Goal: Task Accomplishment & Management: Complete application form

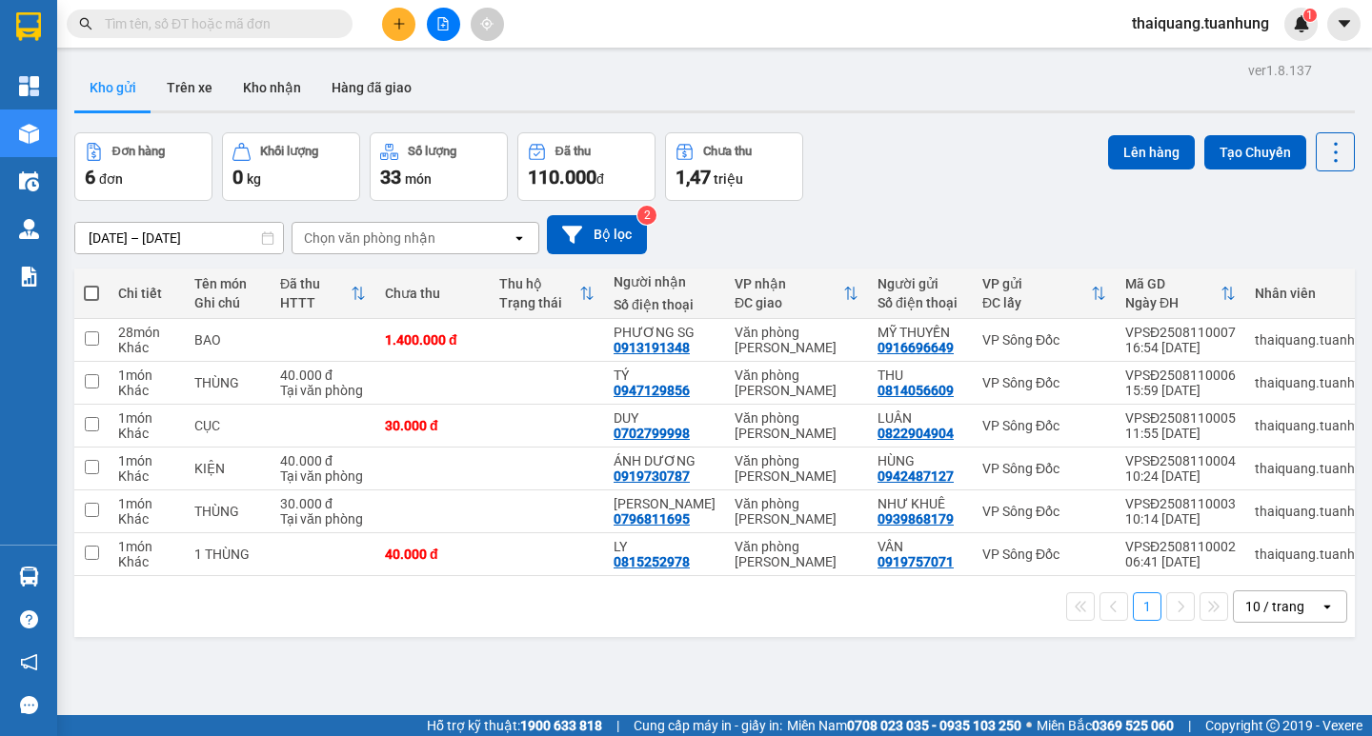
click at [914, 179] on div "Đơn hàng 6 đơn Khối lượng 0 kg Số lượng 33 món Đã thu 110.000 đ Chưa thu 1,47 t…" at bounding box center [714, 166] width 1280 height 69
click at [270, 87] on button "Kho nhận" at bounding box center [272, 88] width 89 height 46
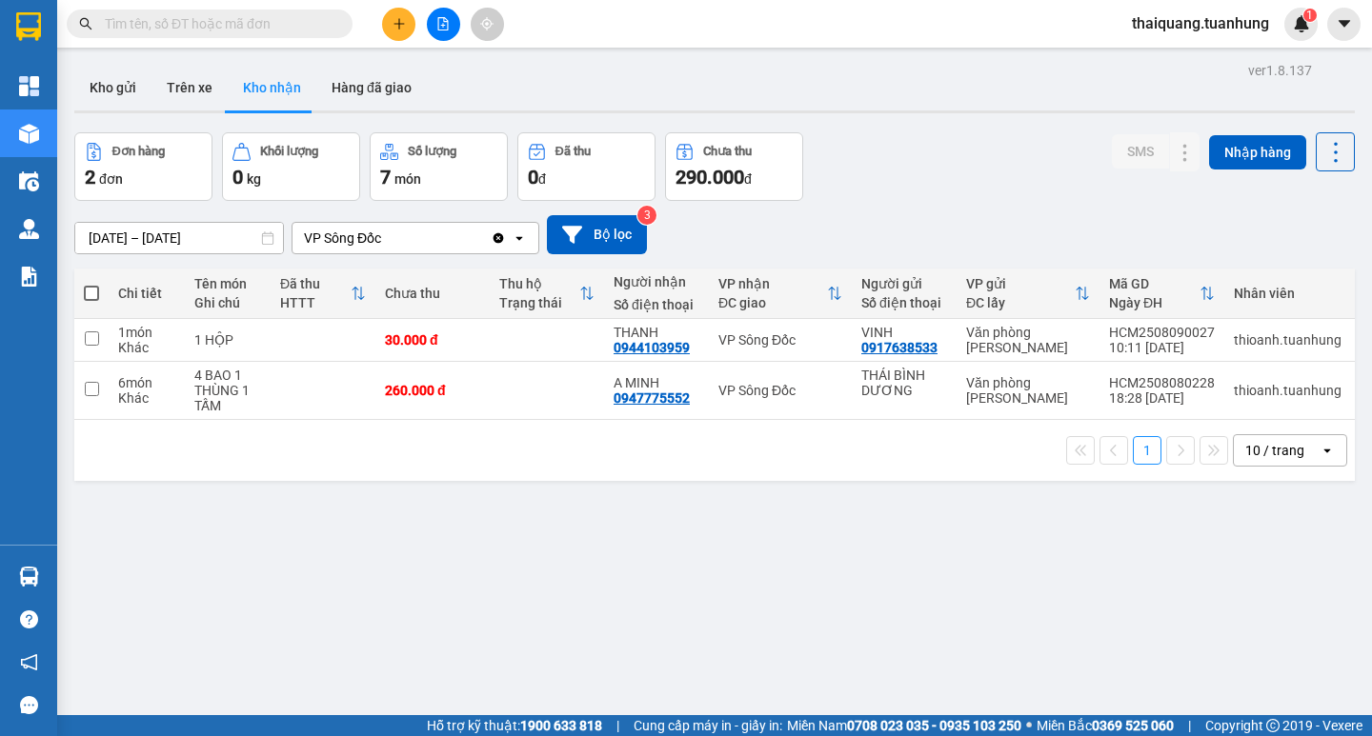
click at [942, 155] on div "Đơn hàng 2 đơn Khối lượng 0 kg Số lượng 7 món Đã thu 0 đ Chưa thu 290.000 đ SMS…" at bounding box center [714, 166] width 1280 height 69
click at [552, 524] on div "ver 1.8.137 Kho gửi Trên xe Kho nhận Hàng đã giao Đơn hàng 2 đơn Khối lượng 0 k…" at bounding box center [715, 425] width 1296 height 736
click at [260, 24] on input "text" at bounding box center [217, 23] width 225 height 21
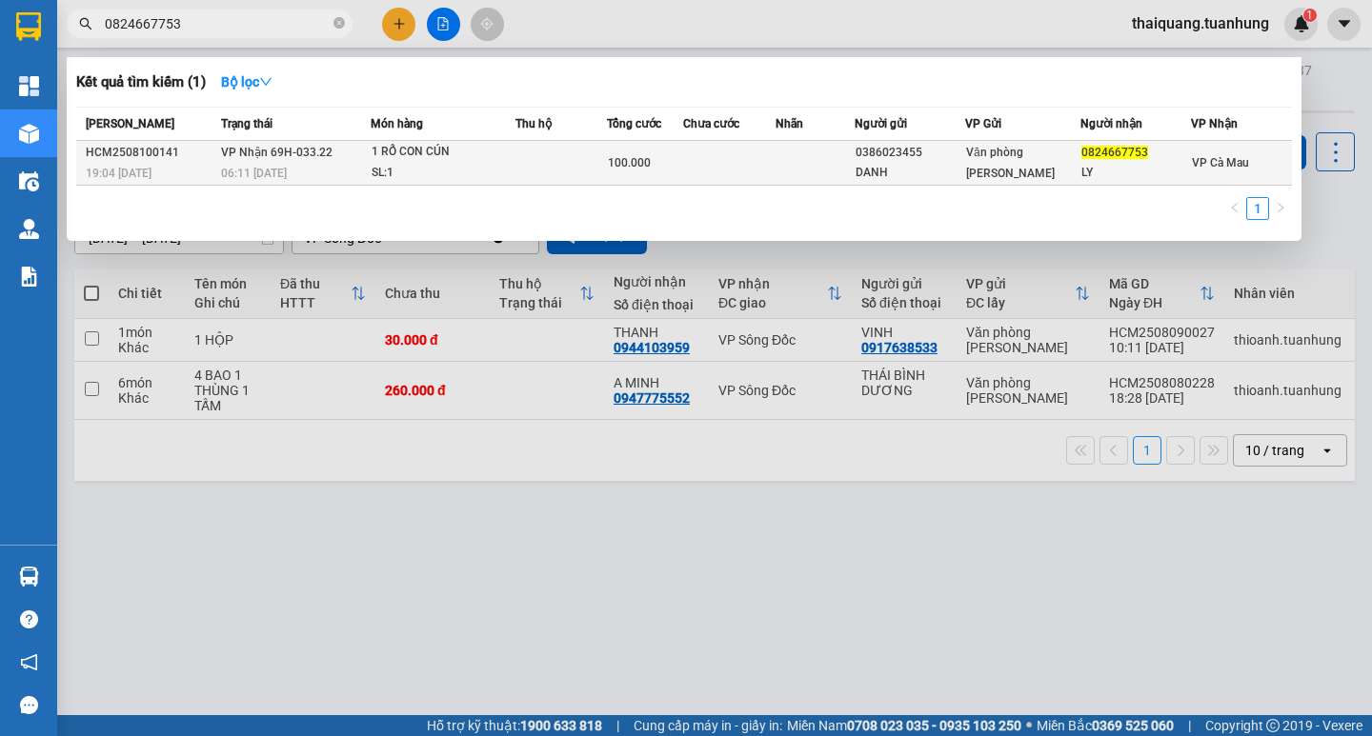
type input "0824667753"
click at [776, 171] on td at bounding box center [729, 163] width 93 height 45
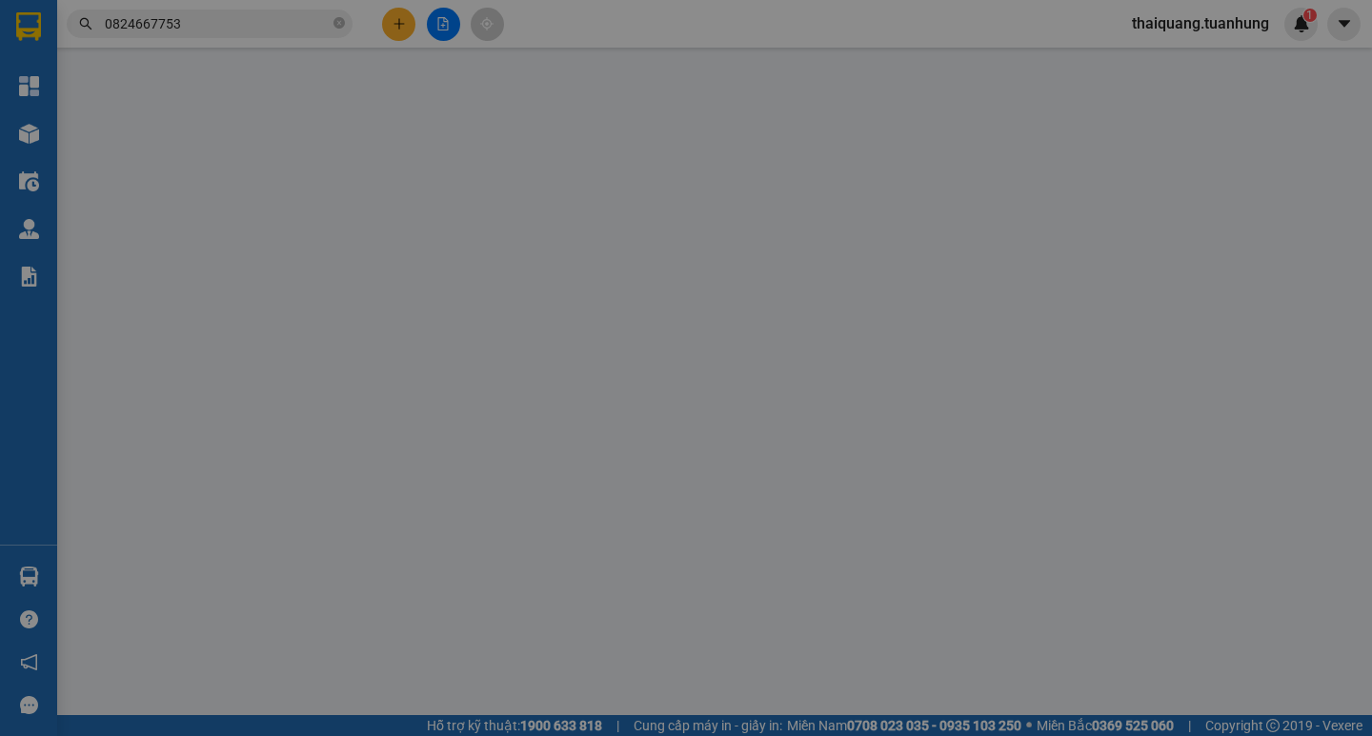
type input "0386023455"
type input "DANH"
type input "0824667753"
type input "LY"
type input "100.000"
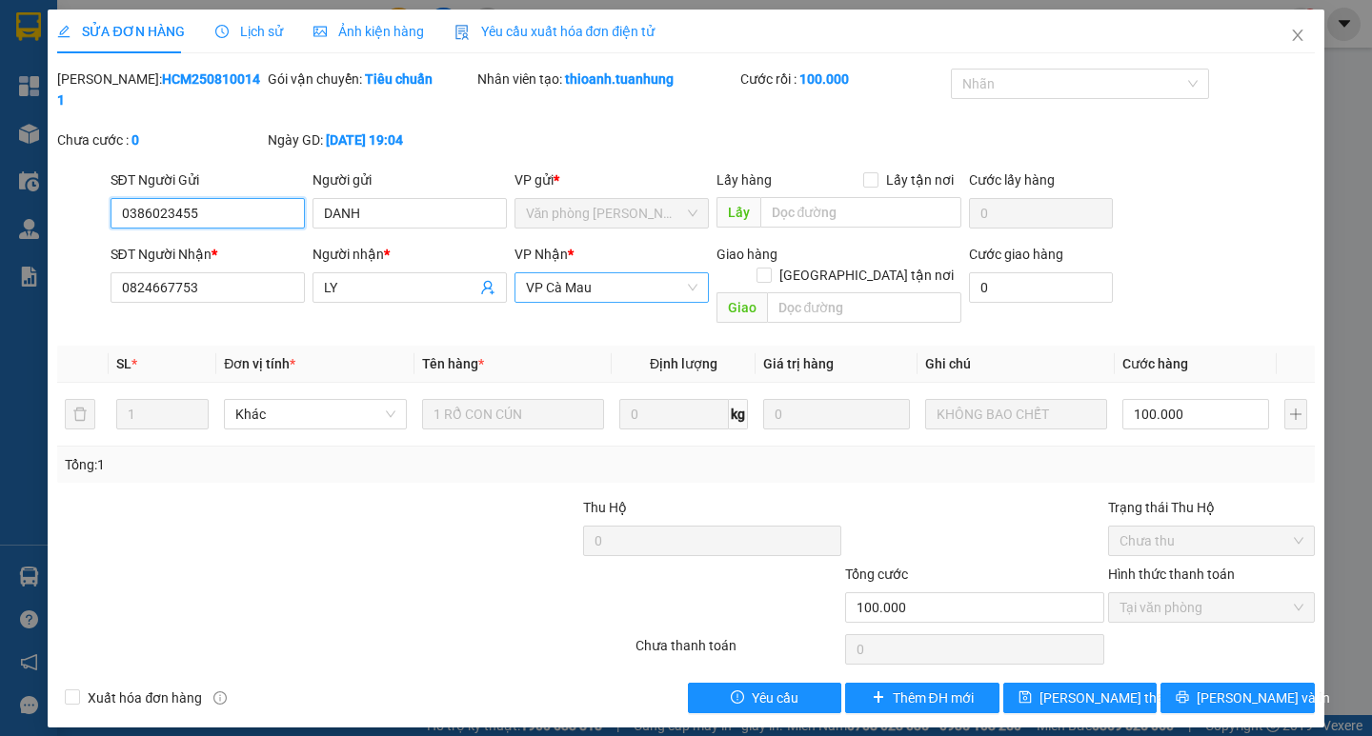
click at [559, 273] on span "VP Cà Mau" at bounding box center [611, 287] width 171 height 29
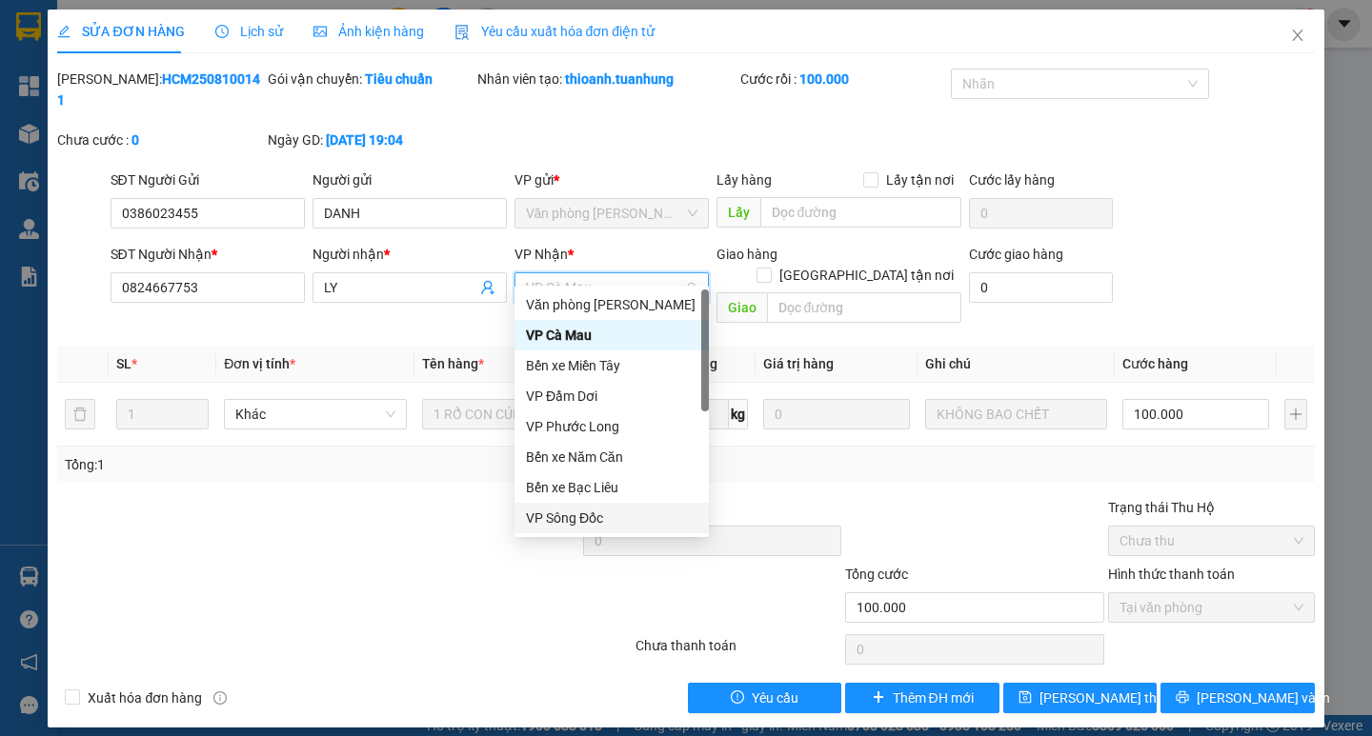
click at [601, 512] on div "VP Sông Đốc" at bounding box center [611, 518] width 171 height 21
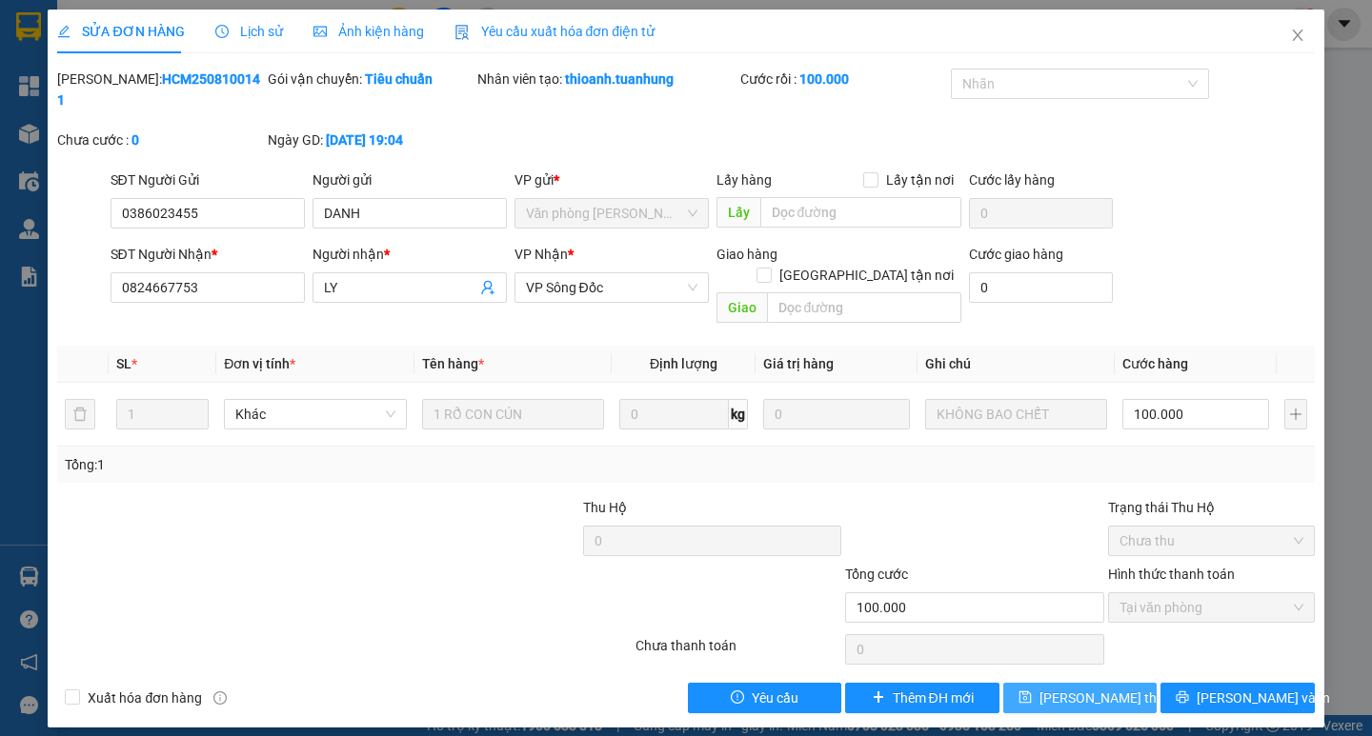
click at [1099, 688] on span "[PERSON_NAME] thay đổi" at bounding box center [1115, 698] width 152 height 21
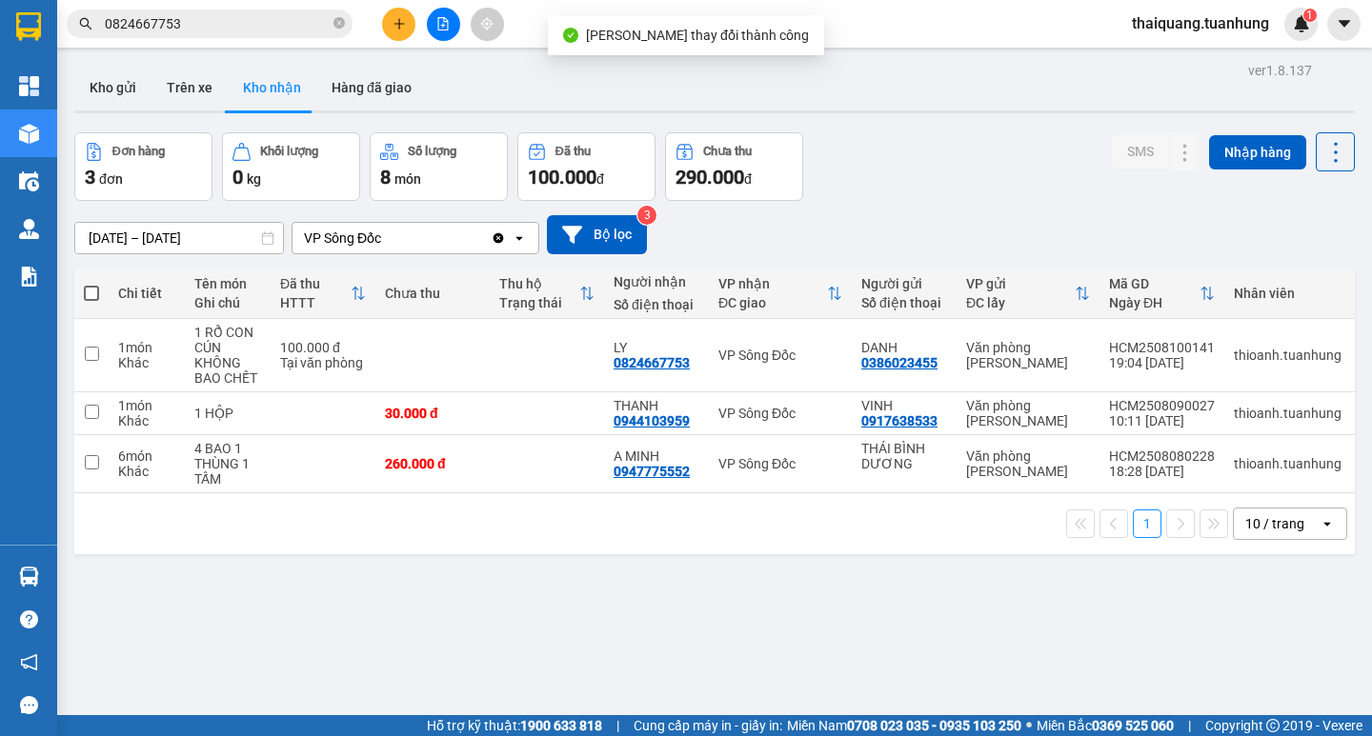
click at [972, 151] on div "Đơn hàng 3 đơn Khối lượng 0 kg Số lượng 8 món Đã thu 100.000 đ Chưa thu 290.000…" at bounding box center [714, 166] width 1280 height 69
click at [695, 593] on div "ver 1.8.137 Kho gửi Trên xe Kho nhận Hàng đã giao Đơn hàng 3 đơn Khối lượng 0 k…" at bounding box center [715, 425] width 1296 height 736
click at [848, 179] on div "Đơn hàng 3 đơn Khối lượng 0 kg Số lượng 8 món Đã thu 100.000 đ Chưa thu 290.000…" at bounding box center [714, 166] width 1280 height 69
click at [920, 196] on div "Đơn hàng 3 đơn Khối lượng 0 kg Số lượng 8 món Đã thu 100.000 đ Chưa thu 290.000…" at bounding box center [714, 166] width 1280 height 69
click at [896, 158] on div "Đơn hàng 3 đơn Khối lượng 0 kg Số lượng 8 món Đã thu 100.000 đ Chưa thu 290.000…" at bounding box center [714, 166] width 1280 height 69
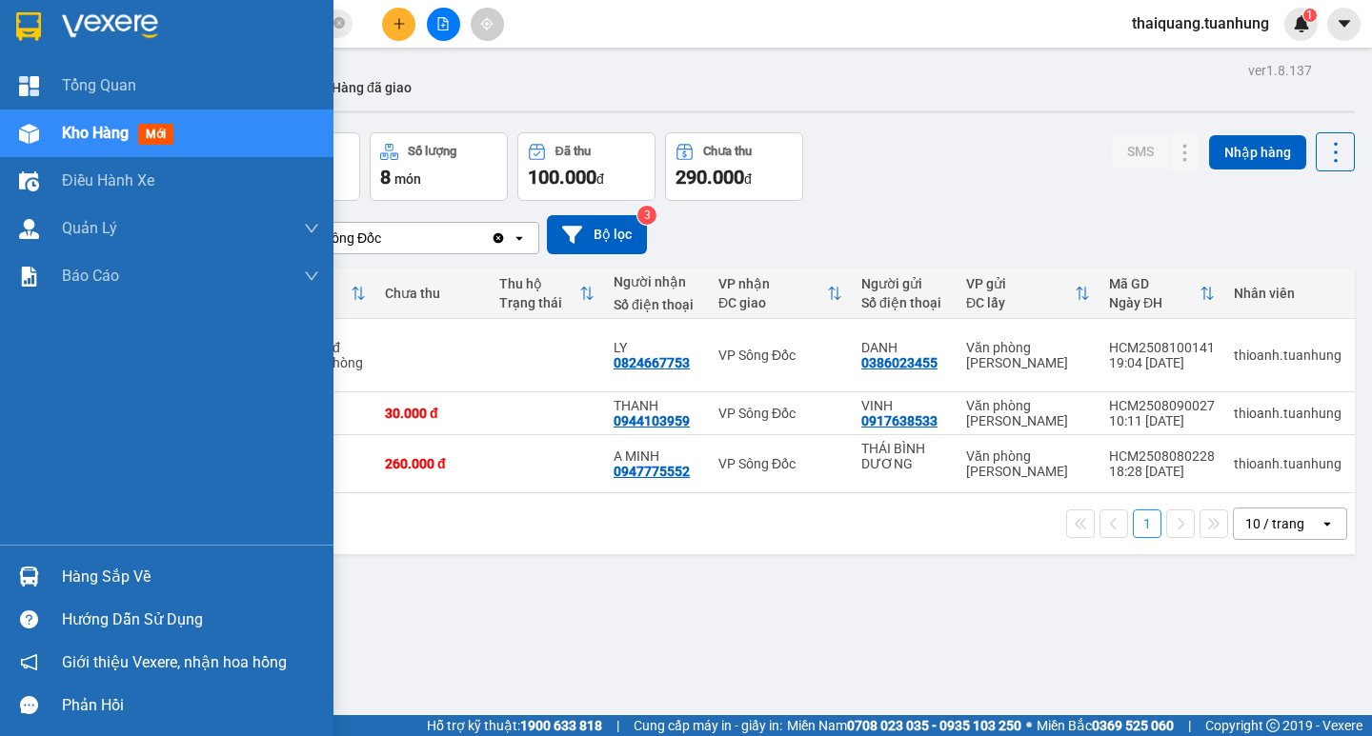
click at [96, 593] on div "Hàng sắp về" at bounding box center [166, 576] width 333 height 43
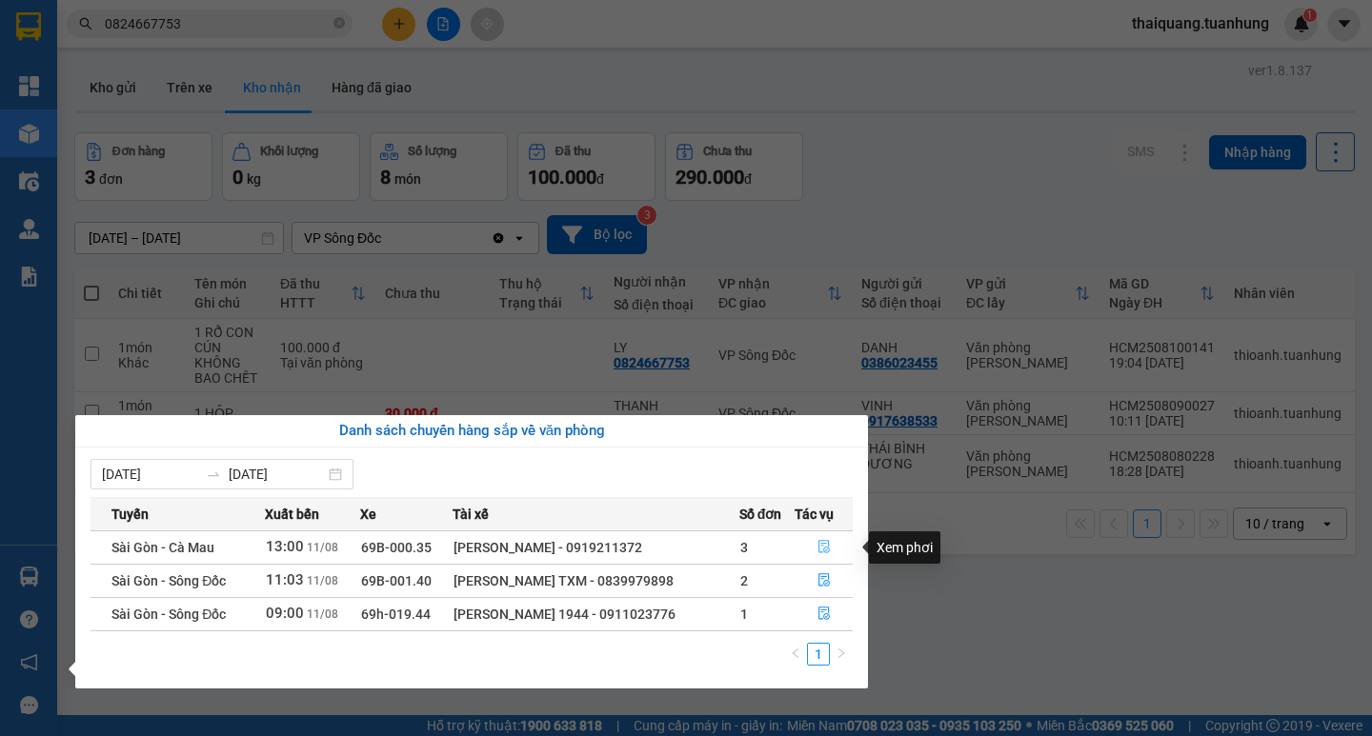
click at [825, 548] on icon "file-done" at bounding box center [823, 547] width 11 height 13
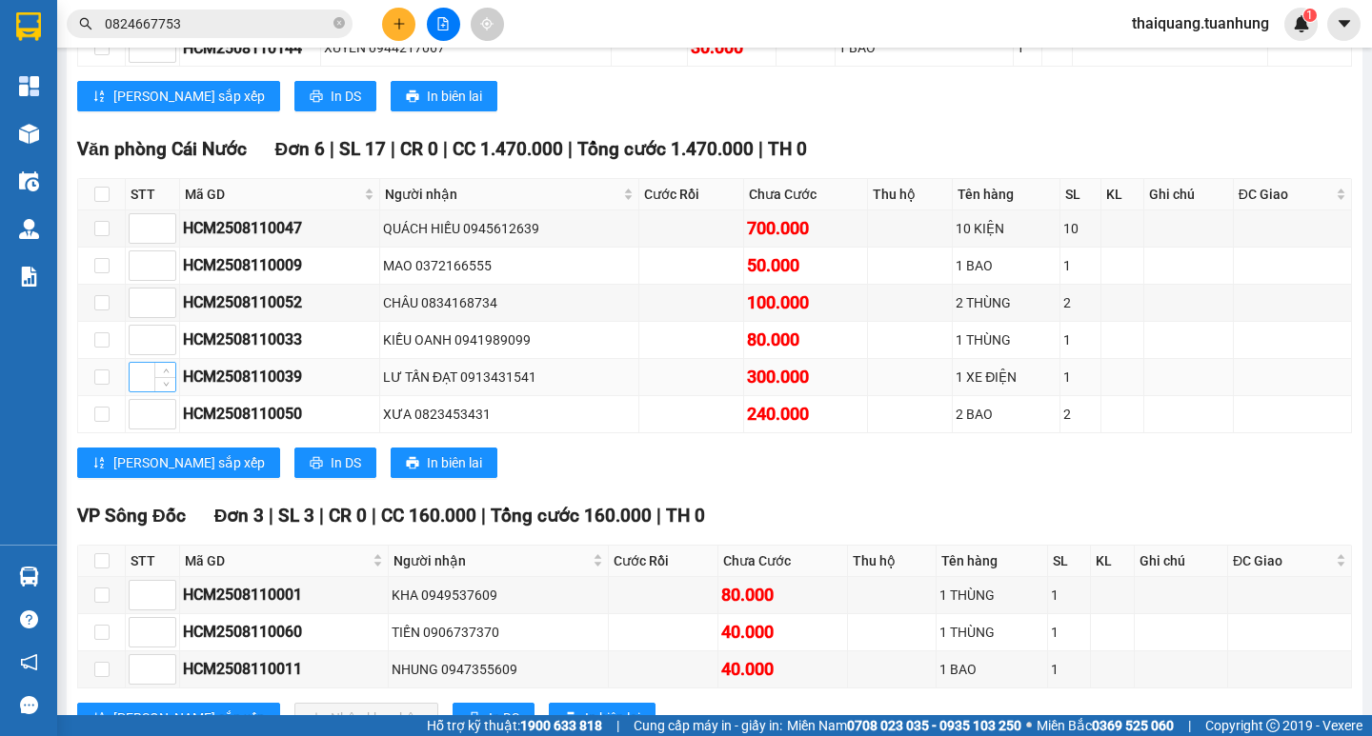
scroll to position [2667, 0]
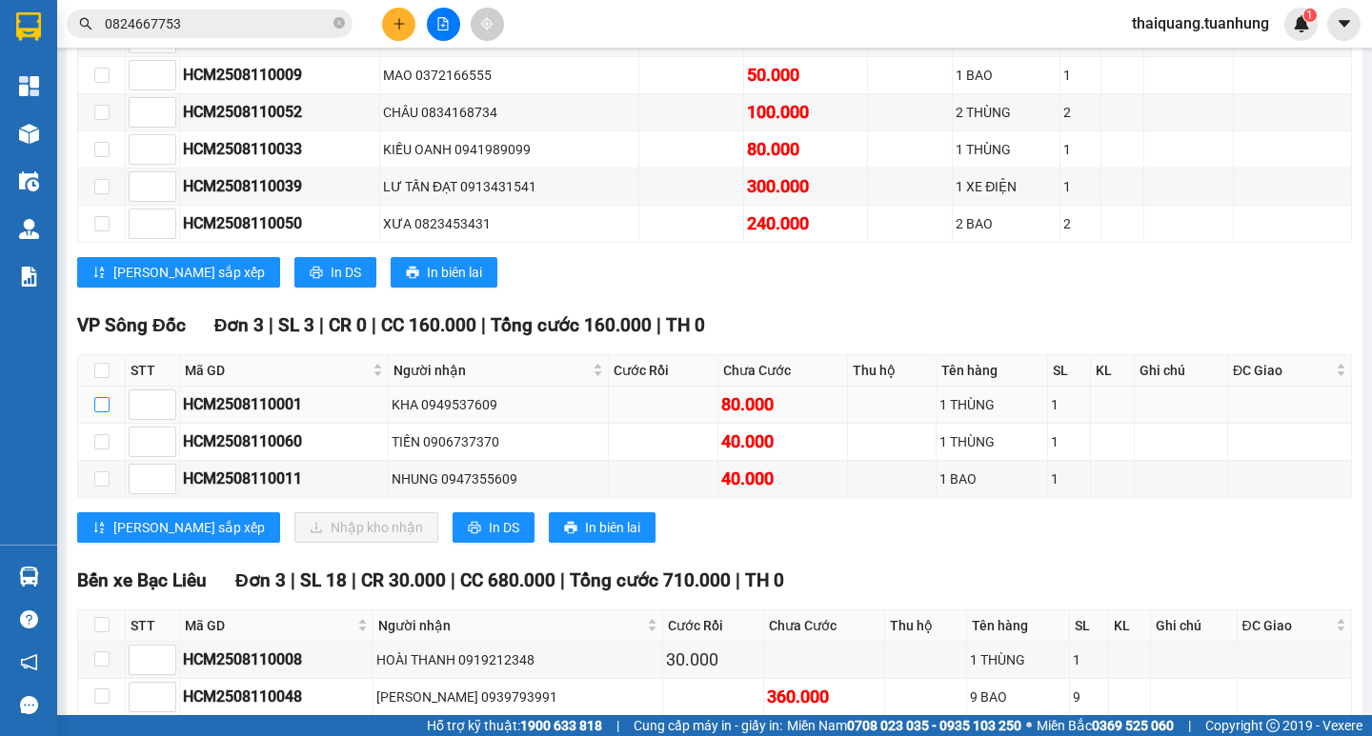
click at [103, 412] on input "checkbox" at bounding box center [101, 404] width 15 height 15
checkbox input "true"
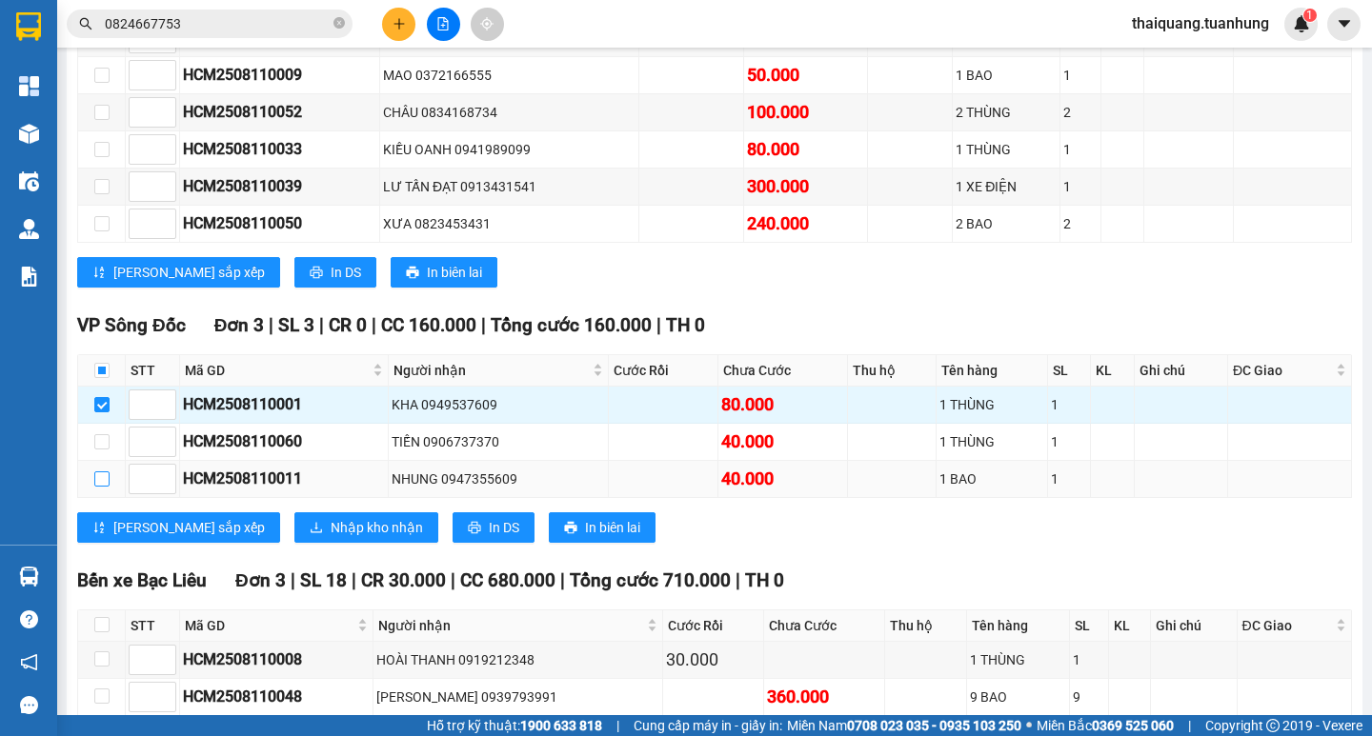
click at [95, 487] on input "checkbox" at bounding box center [101, 479] width 15 height 15
checkbox input "true"
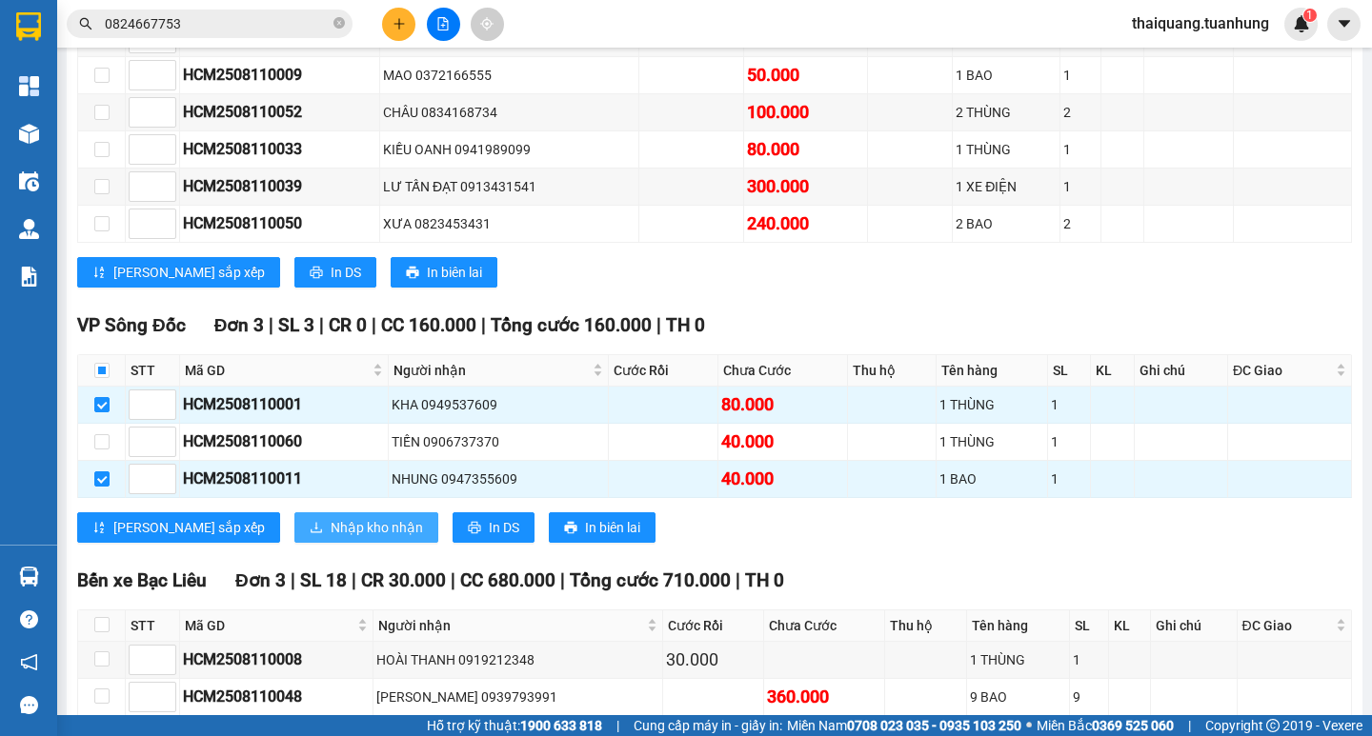
click at [331, 538] on span "Nhập kho nhận" at bounding box center [377, 527] width 92 height 21
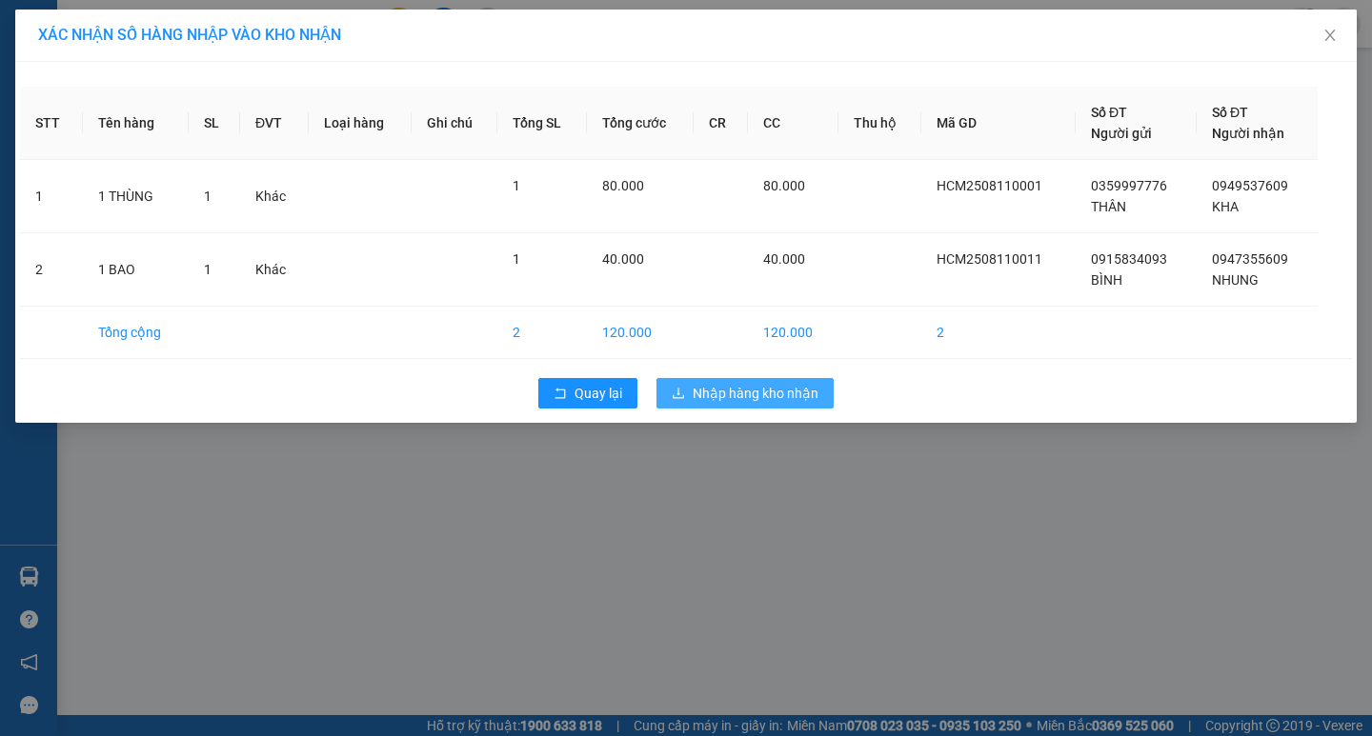
click at [754, 400] on span "Nhập hàng kho nhận" at bounding box center [756, 393] width 126 height 21
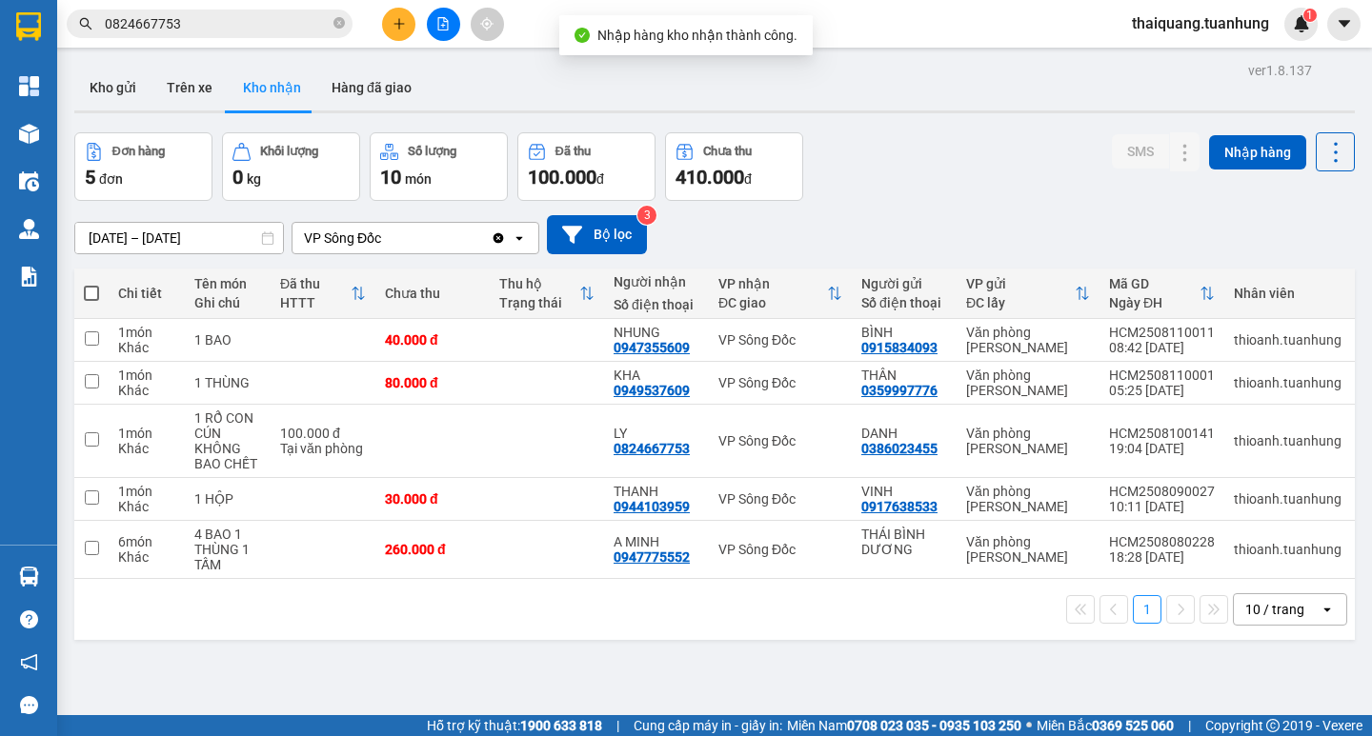
click at [934, 185] on div "Đơn hàng 5 đơn Khối lượng 0 kg Số lượng 10 món Đã thu 100.000 đ Chưa thu 410.00…" at bounding box center [714, 166] width 1280 height 69
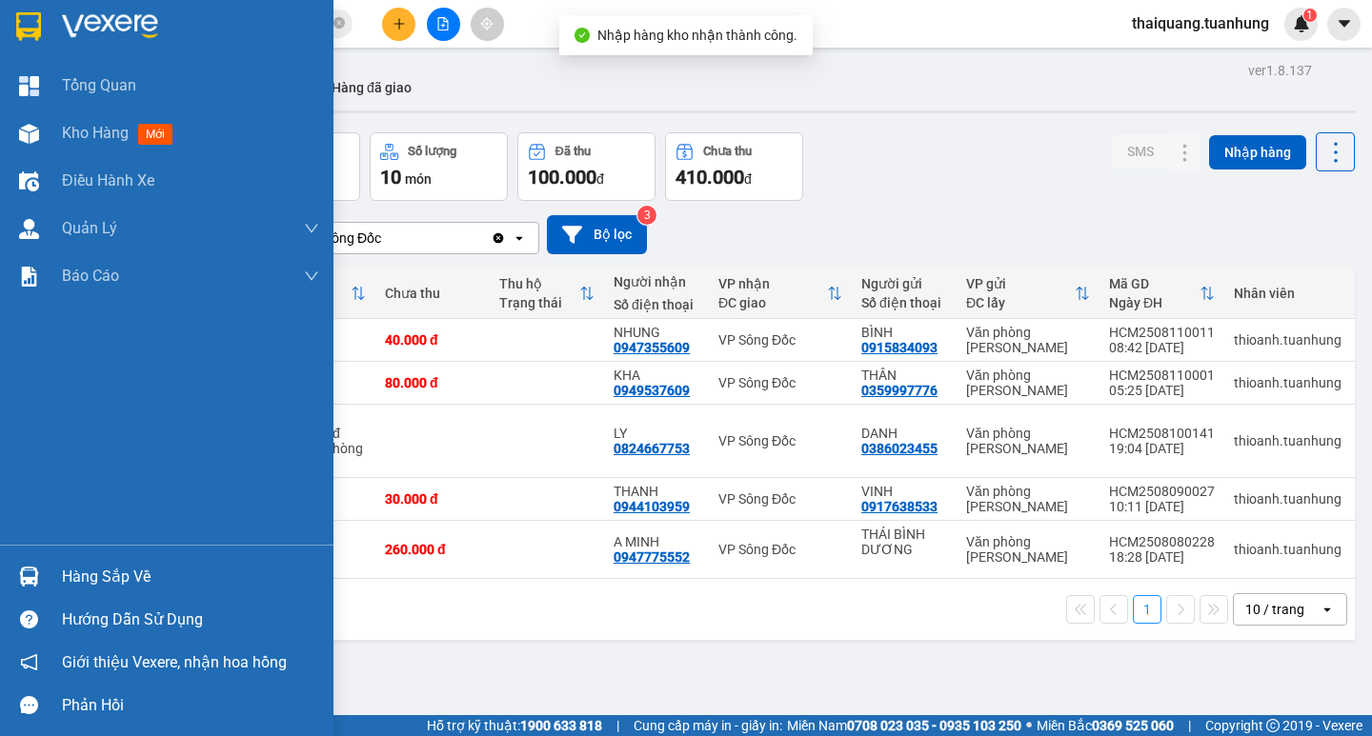
click at [57, 580] on div "Hàng sắp về" at bounding box center [166, 576] width 333 height 43
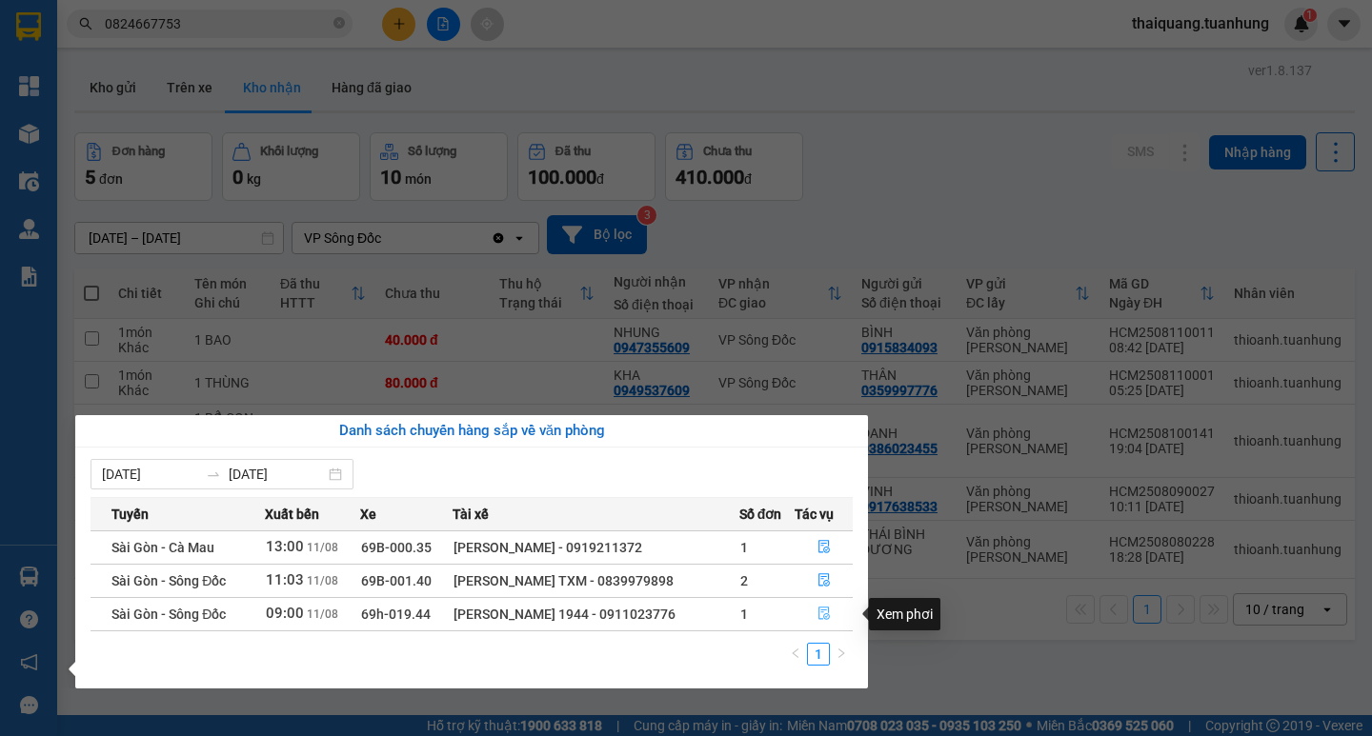
click at [824, 613] on icon "file-done" at bounding box center [823, 613] width 13 height 13
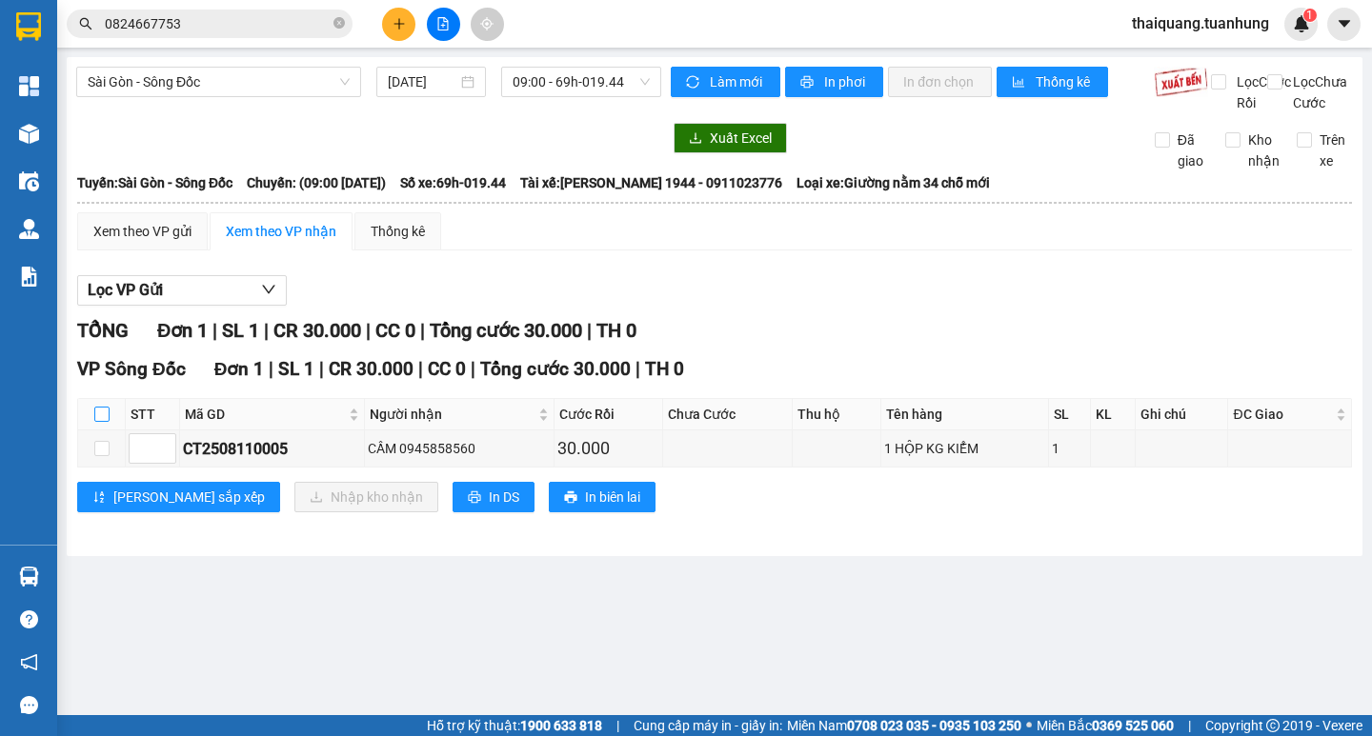
click at [97, 422] on input "checkbox" at bounding box center [101, 414] width 15 height 15
checkbox input "true"
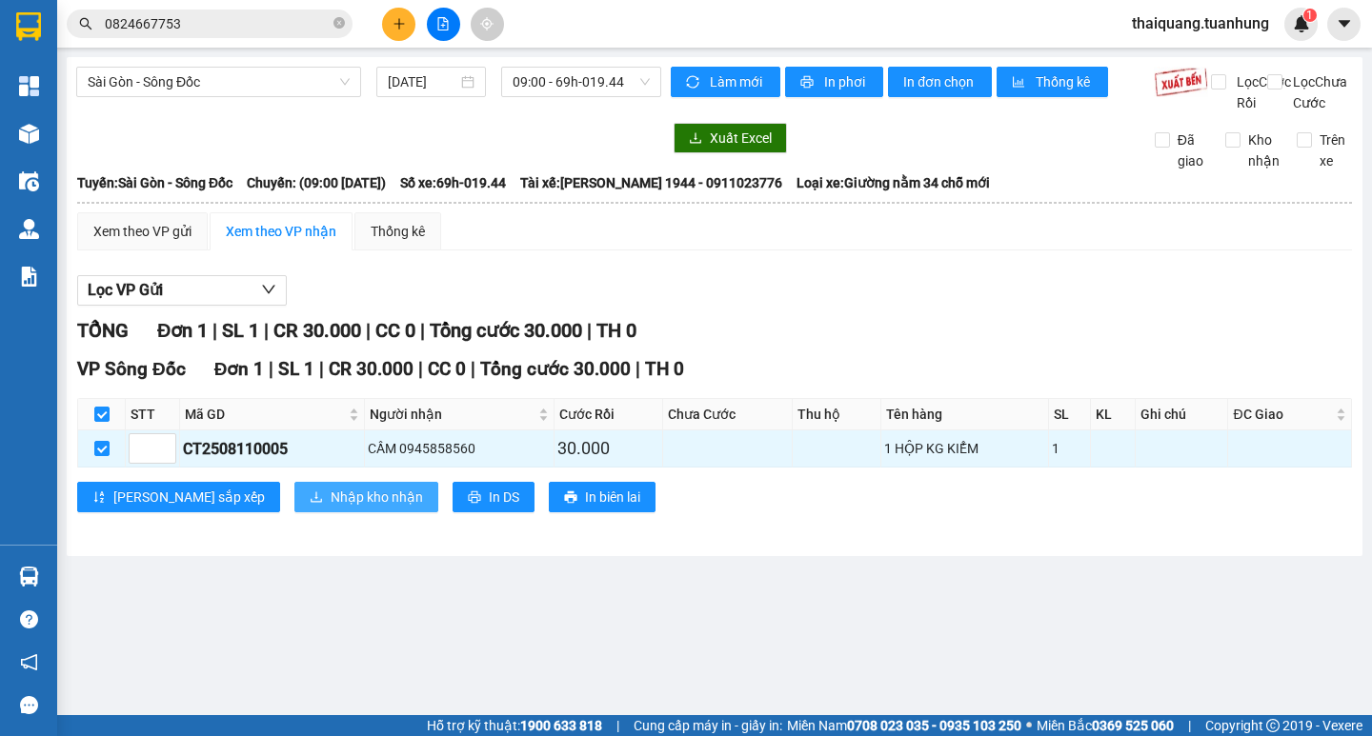
click at [294, 512] on button "Nhập kho nhận" at bounding box center [366, 497] width 144 height 30
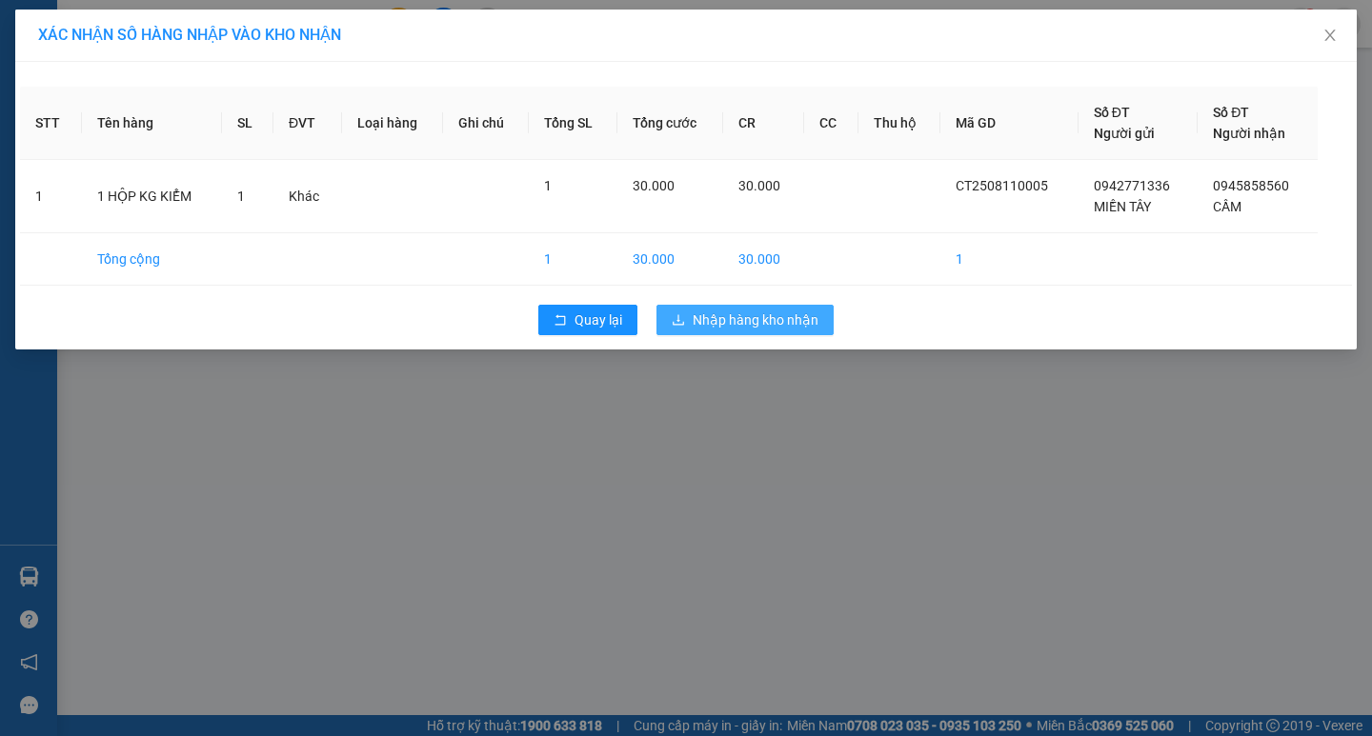
click at [691, 319] on button "Nhập hàng kho nhận" at bounding box center [744, 320] width 177 height 30
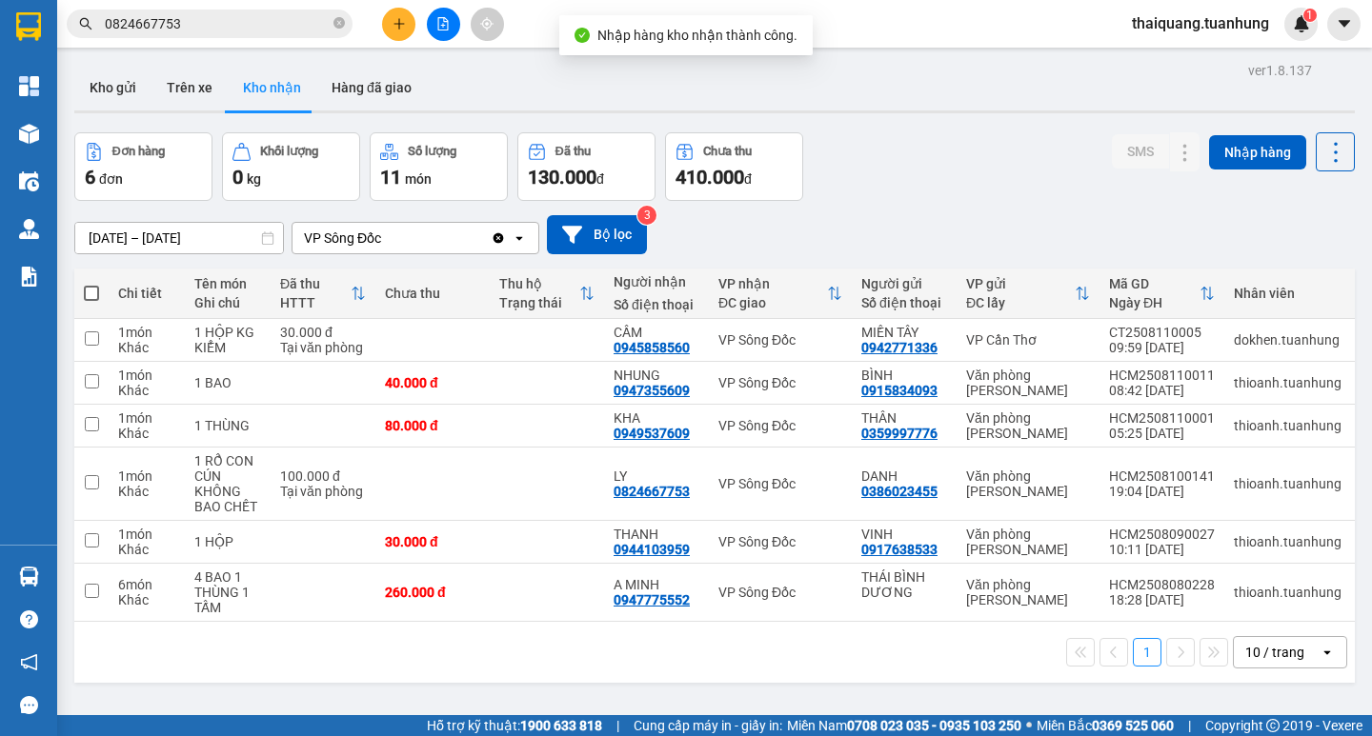
click at [882, 171] on div "Đơn hàng 6 đơn Khối lượng 0 kg Số lượng 11 món Đã thu 130.000 đ Chưa thu 410.00…" at bounding box center [714, 166] width 1280 height 69
click at [880, 171] on div "Đơn hàng 6 đơn Khối lượng 0 kg Số lượng 11 món Đã thu 130.000 đ Chưa thu 410.00…" at bounding box center [714, 166] width 1280 height 69
click at [928, 131] on div "ver 1.8.137 Kho gửi Trên xe Kho nhận Hàng đã giao Đơn hàng 6 đơn Khối lượng 0 k…" at bounding box center [715, 425] width 1296 height 736
click at [930, 131] on div "ver 1.8.137 Kho gửi Trên xe Kho nhận Hàng đã giao Đơn hàng 6 đơn Khối lượng 0 k…" at bounding box center [715, 425] width 1296 height 736
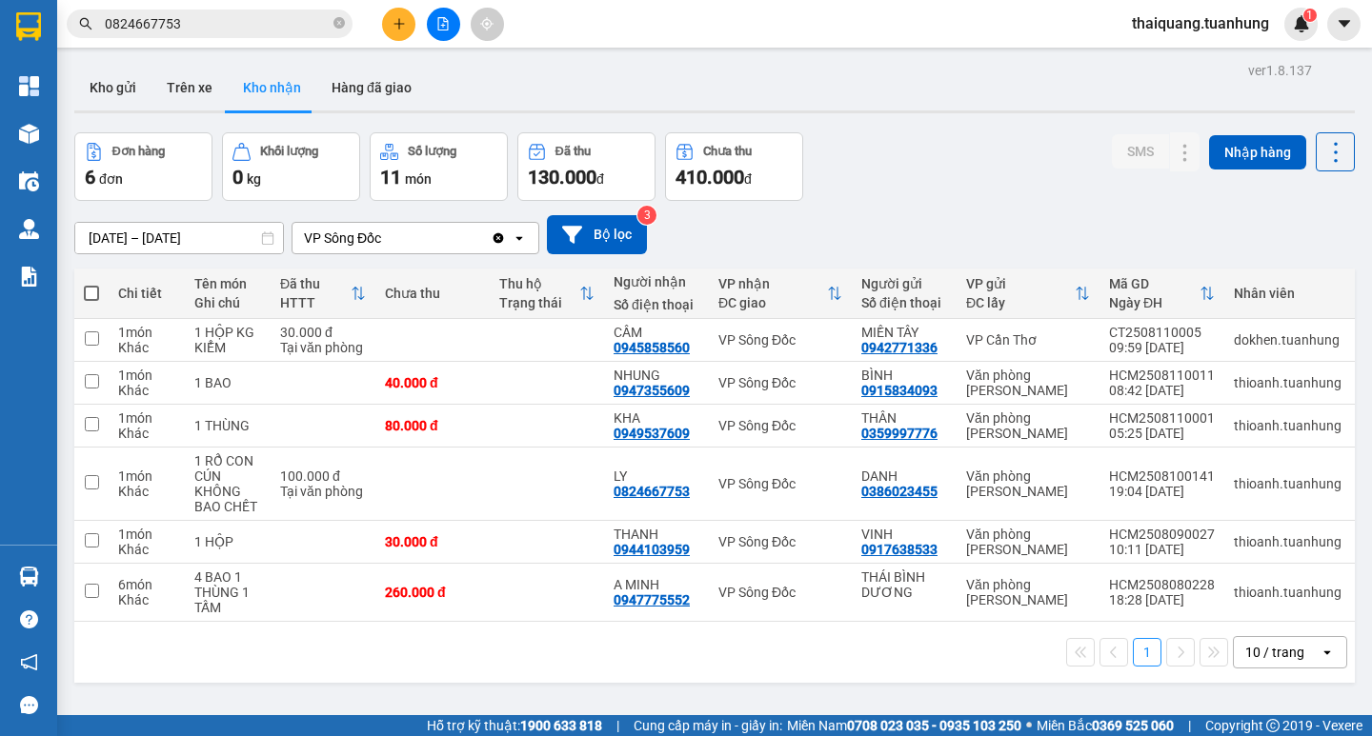
click at [931, 129] on div "ver 1.8.137 Kho gửi Trên xe Kho nhận Hàng đã giao Đơn hàng 6 đơn Khối lượng 0 k…" at bounding box center [715, 425] width 1296 height 736
click at [1140, 490] on icon at bounding box center [1146, 483] width 13 height 13
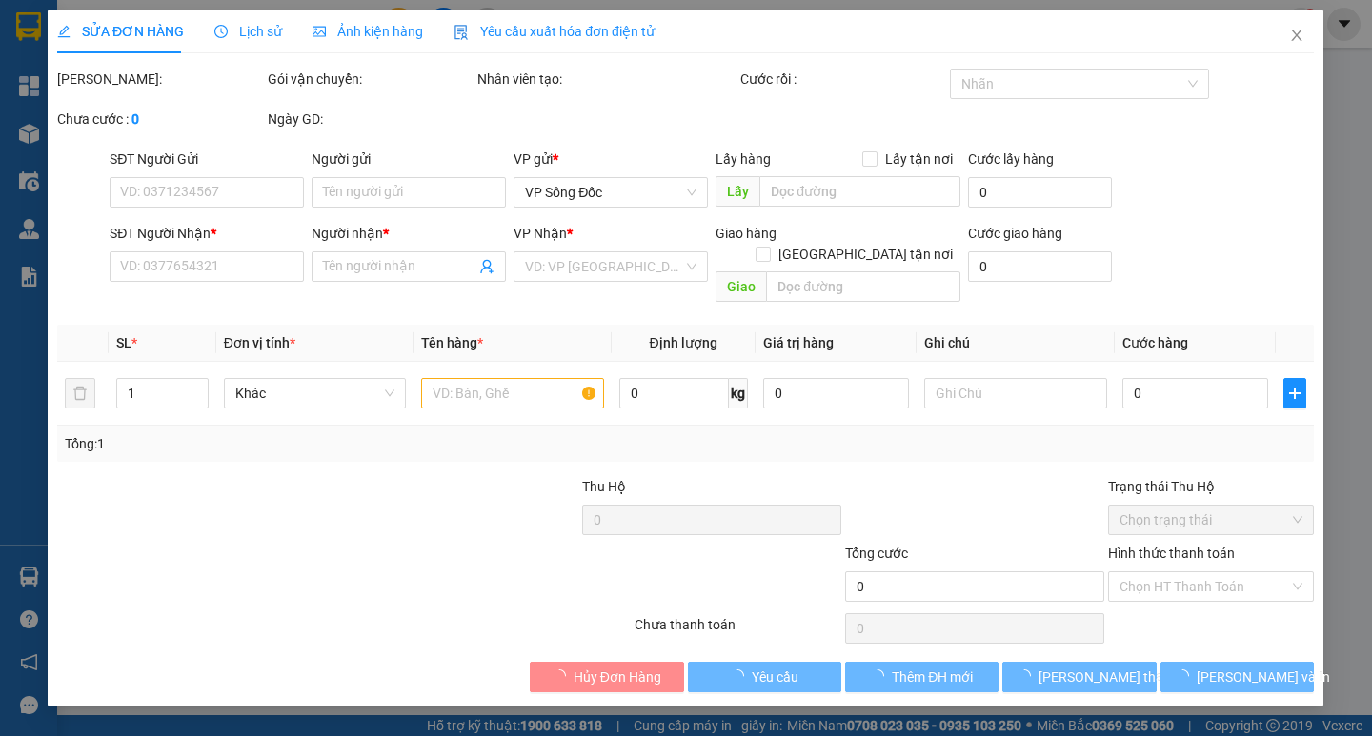
type input "0386023455"
type input "DANH"
type input "0824667753"
type input "LY"
type input "100.000"
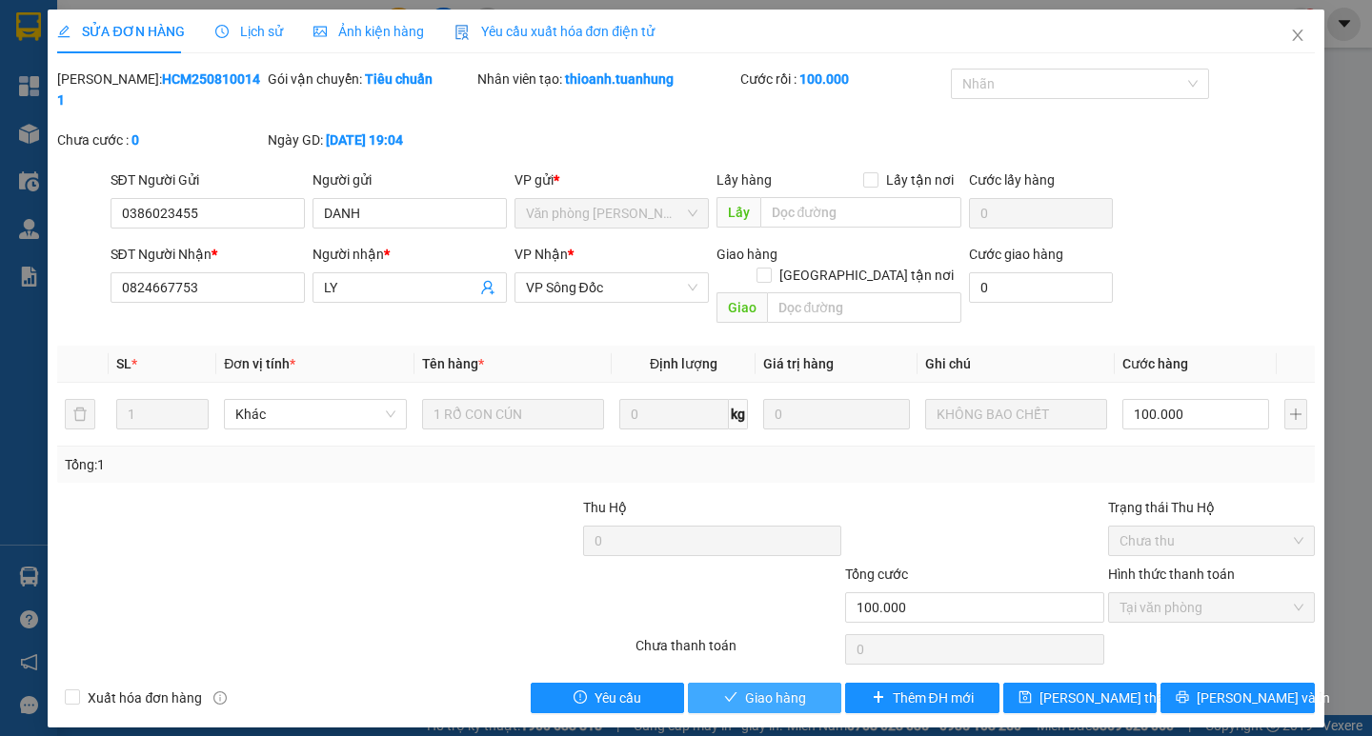
click at [796, 688] on span "Giao hàng" at bounding box center [775, 698] width 61 height 21
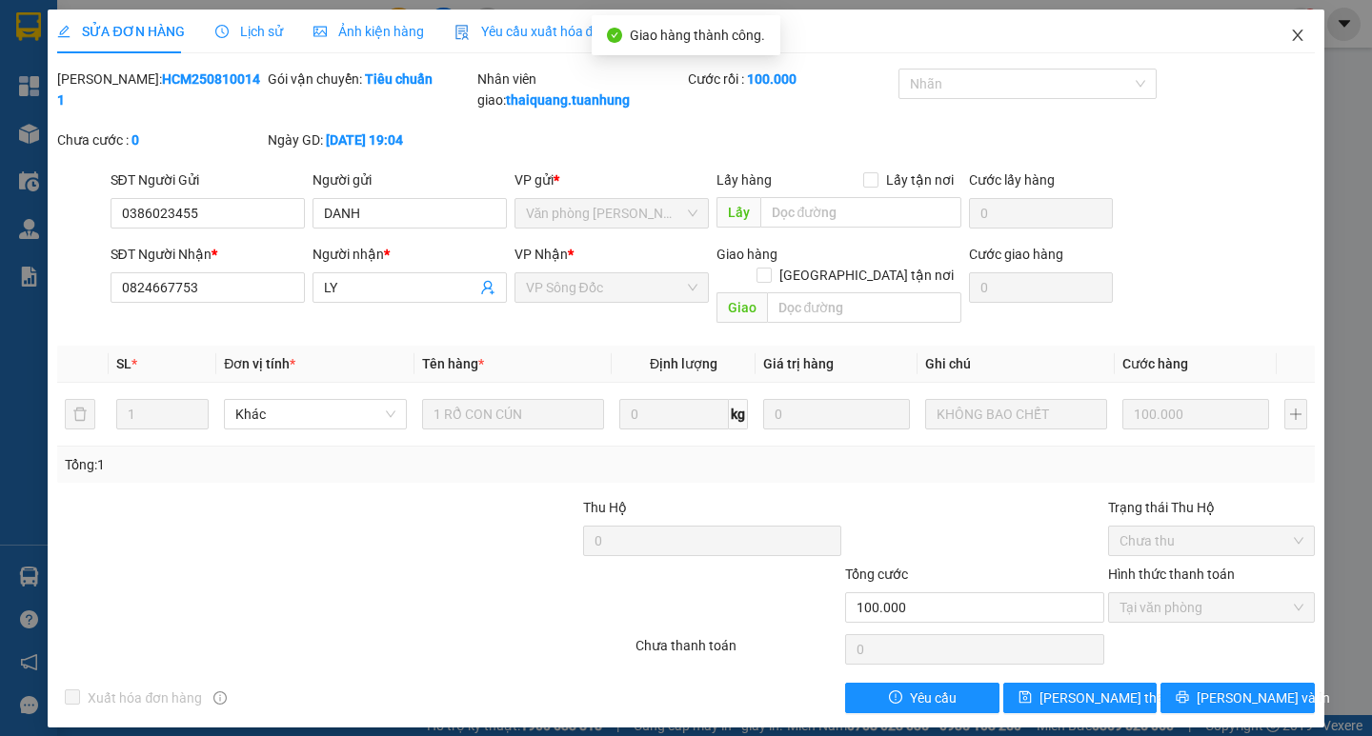
click at [1301, 37] on icon "close" at bounding box center [1297, 35] width 15 height 15
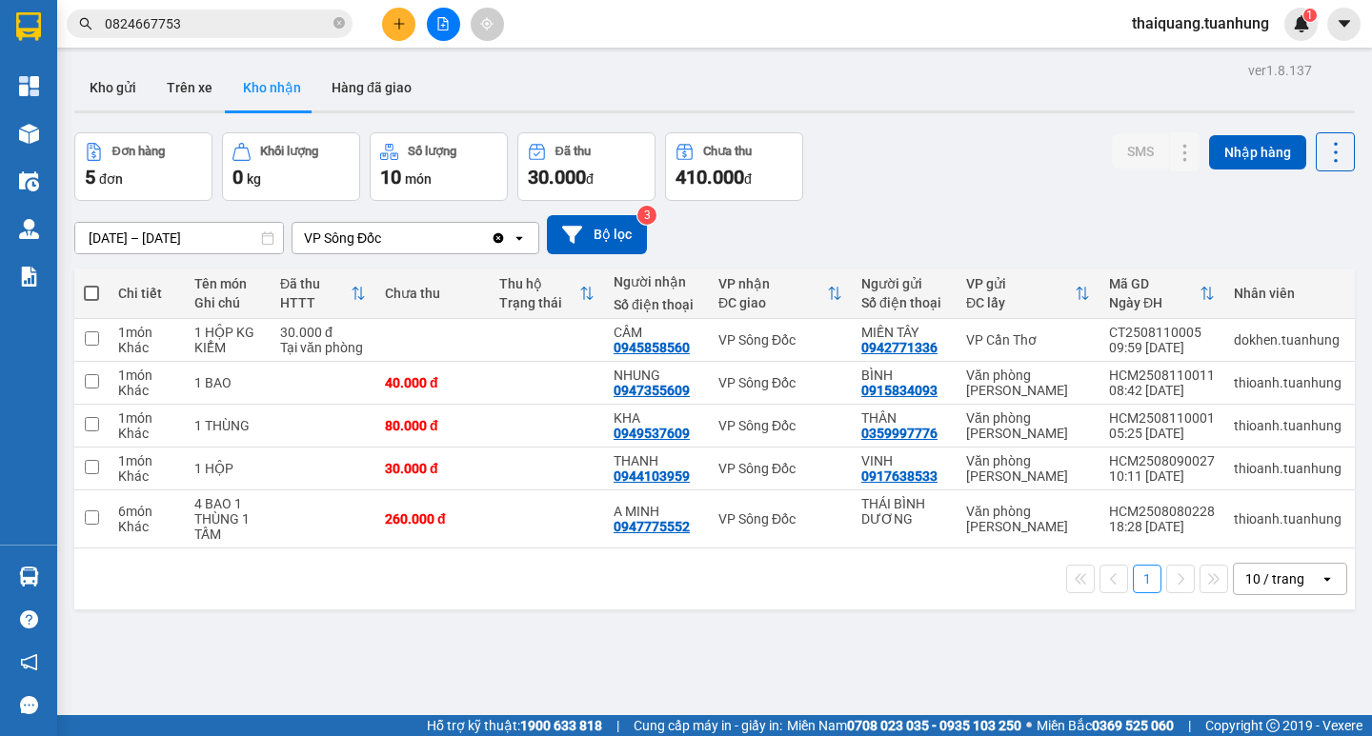
click at [952, 133] on div "Đơn hàng 5 đơn Khối lượng 0 kg Số lượng 10 món Đã thu 30.000 đ Chưa thu 410.000…" at bounding box center [714, 166] width 1280 height 69
click at [659, 38] on div "Kết quả tìm kiếm ( 1 ) Bộ lọc Mã ĐH Trạng thái Món hàng Thu hộ Tổng cước Chưa c…" at bounding box center [686, 24] width 1372 height 48
click at [903, 210] on div "[DATE] – [DATE] Press the down arrow key to interact with the calendar and sele…" at bounding box center [714, 235] width 1280 height 68
click at [129, 90] on button "Kho gửi" at bounding box center [112, 88] width 77 height 46
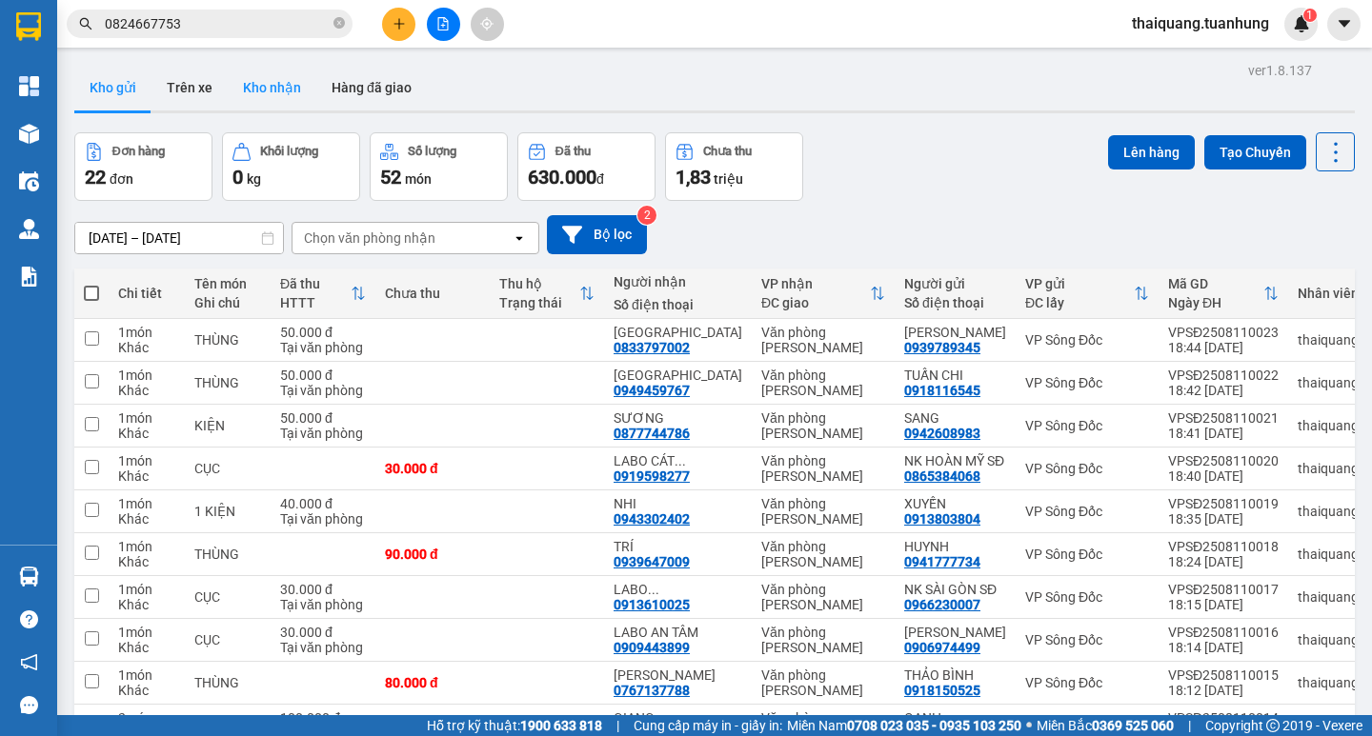
click at [281, 94] on button "Kho nhận" at bounding box center [272, 88] width 89 height 46
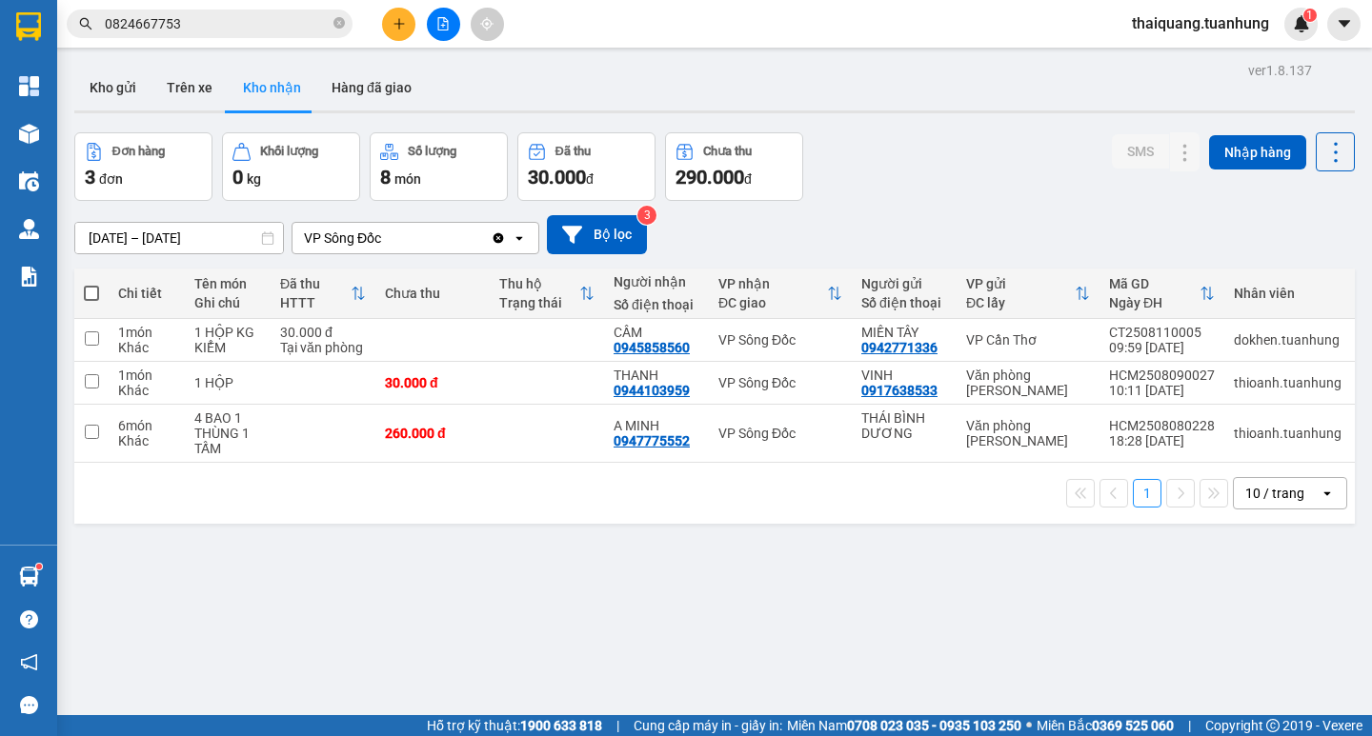
click at [950, 154] on div "Đơn hàng 3 đơn Khối lượng 0 kg Số lượng 8 món Đã thu 30.000 đ Chưa thu 290.000 …" at bounding box center [714, 166] width 1280 height 69
click at [925, 203] on div "[DATE] – [DATE] Press the down arrow key to interact with the calendar and sele…" at bounding box center [714, 235] width 1280 height 68
click at [911, 178] on div "Đơn hàng 3 đơn Khối lượng 0 kg Số lượng 8 món Đã thu 30.000 đ Chưa thu 290.000 …" at bounding box center [714, 166] width 1280 height 69
click at [909, 173] on div "Đơn hàng 3 đơn Khối lượng 0 kg Số lượng 8 món Đã thu 30.000 đ Chưa thu 290.000 …" at bounding box center [714, 166] width 1280 height 69
click at [908, 171] on div "Đơn hàng 3 đơn Khối lượng 0 kg Số lượng 8 món Đã thu 30.000 đ Chưa thu 290.000 …" at bounding box center [714, 166] width 1280 height 69
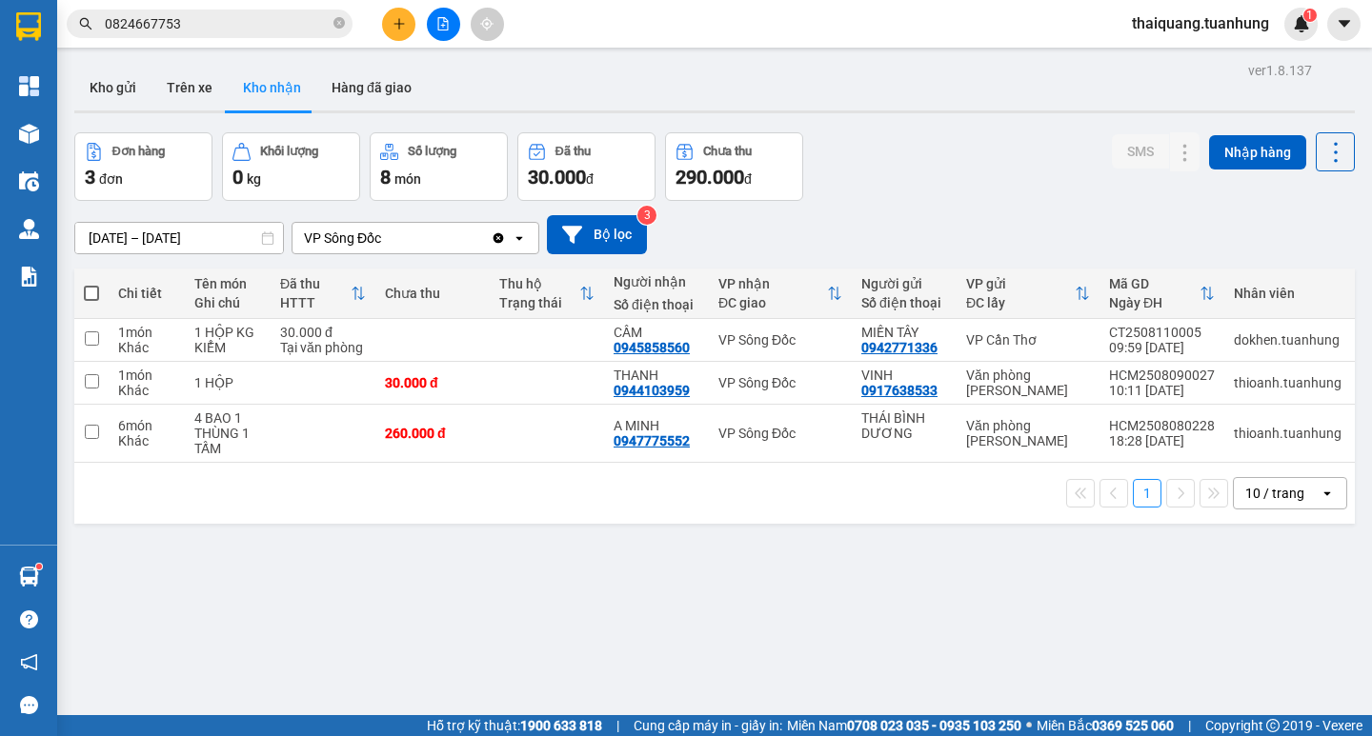
click at [908, 170] on div "Đơn hàng 3 đơn Khối lượng 0 kg Số lượng 8 món Đã thu 30.000 đ Chưa thu 290.000 …" at bounding box center [714, 166] width 1280 height 69
click at [908, 169] on div "Đơn hàng 3 đơn Khối lượng 0 kg Số lượng 8 món Đã thu 30.000 đ Chưa thu 290.000 …" at bounding box center [714, 166] width 1280 height 69
click at [907, 168] on div "Đơn hàng 3 đơn Khối lượng 0 kg Số lượng 8 món Đã thu 30.000 đ Chưa thu 290.000 …" at bounding box center [714, 166] width 1280 height 69
click at [906, 168] on div "Đơn hàng 3 đơn Khối lượng 0 kg Số lượng 8 món Đã thu 30.000 đ Chưa thu 290.000 …" at bounding box center [714, 166] width 1280 height 69
click at [390, 23] on button at bounding box center [398, 24] width 33 height 33
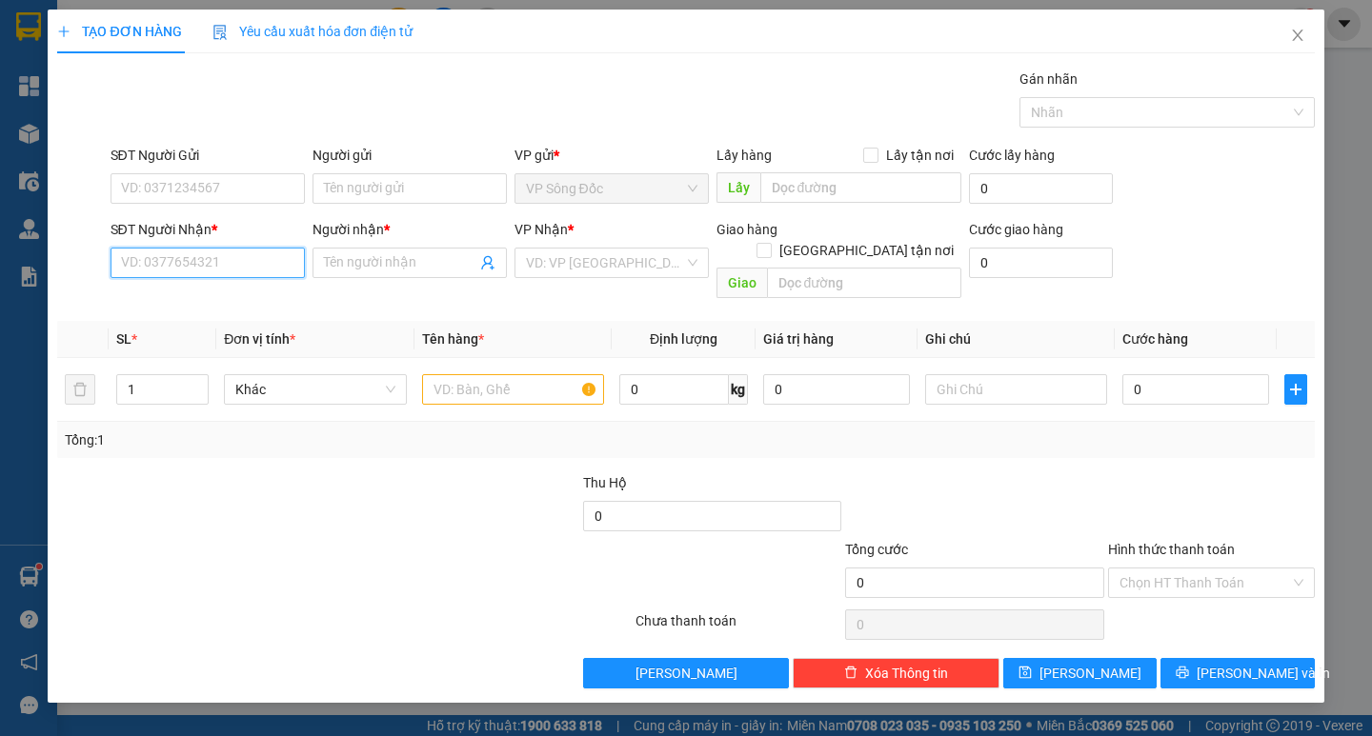
click at [199, 259] on input "SĐT Người Nhận *" at bounding box center [208, 263] width 194 height 30
type input "09"
click at [221, 190] on input "SĐT Người Gửi" at bounding box center [208, 188] width 194 height 30
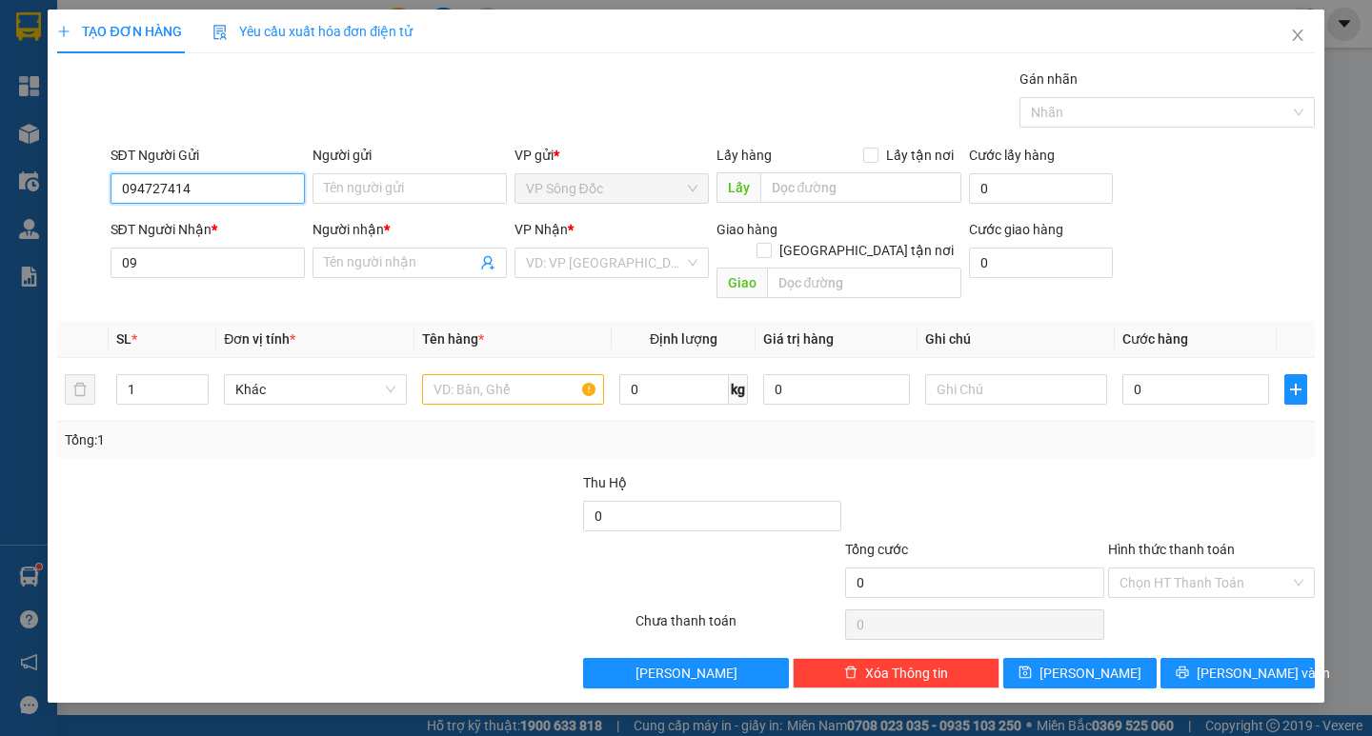
type input "0947274147"
click at [222, 228] on div "0947274147 - NGUYÊN" at bounding box center [207, 226] width 171 height 21
type input "NGUYÊN"
type input "0947274147"
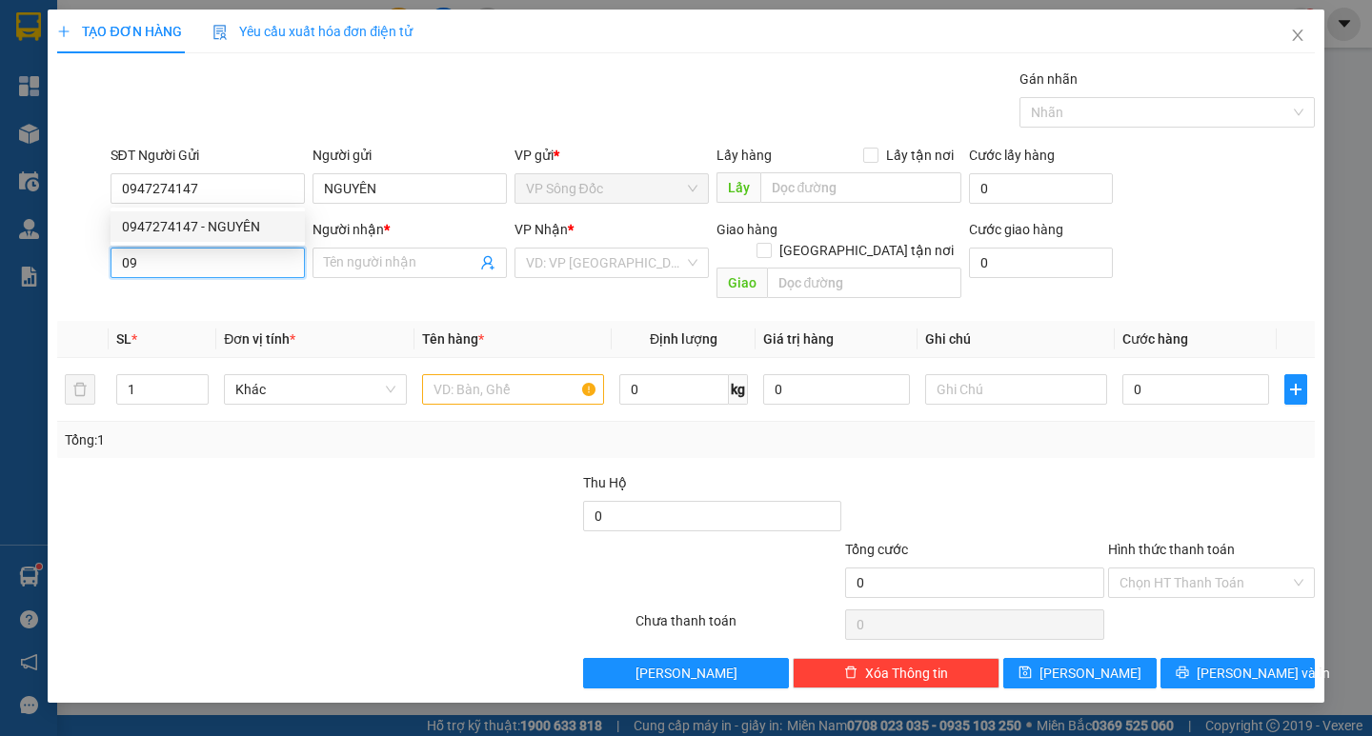
click at [218, 266] on input "09" at bounding box center [208, 263] width 194 height 30
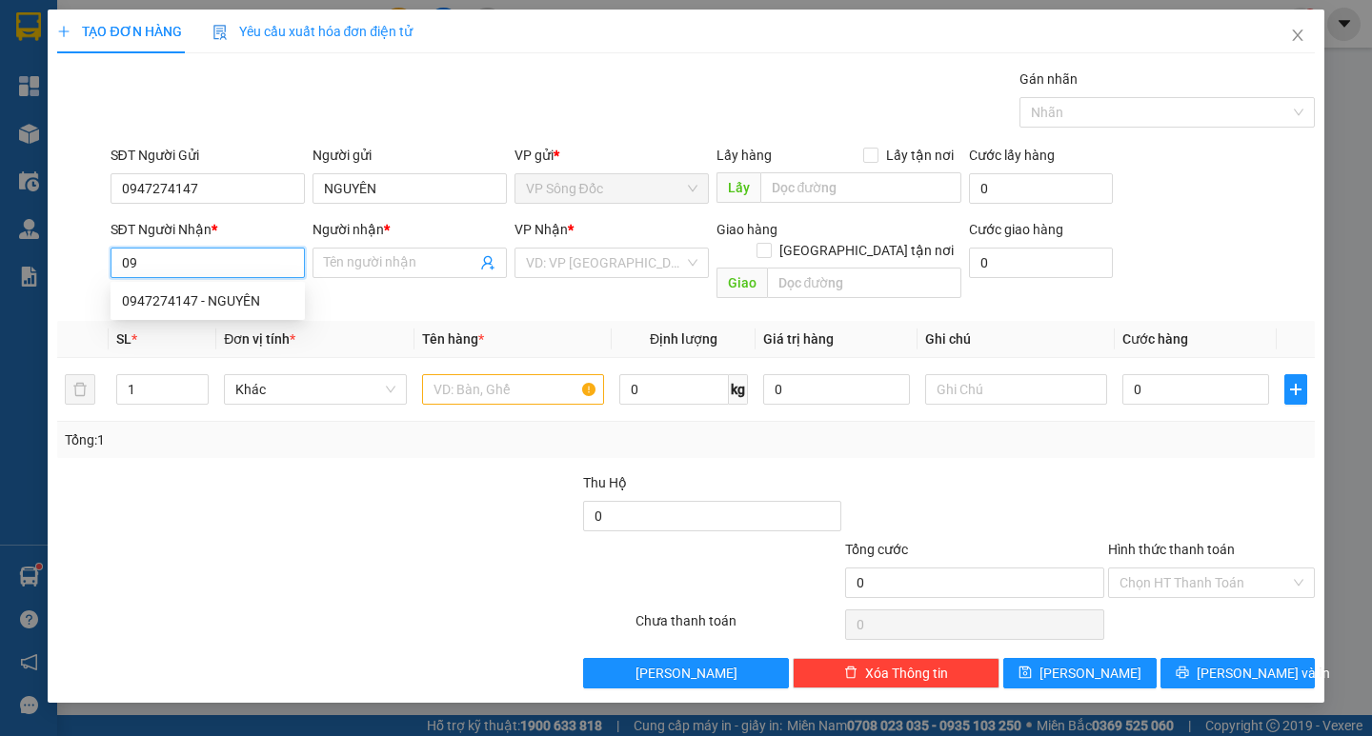
type input "0"
click at [227, 330] on div "0834177868 - [PERSON_NAME]" at bounding box center [216, 331] width 188 height 21
type input "0834177868"
type input "[PERSON_NAME]"
type input "0834177868"
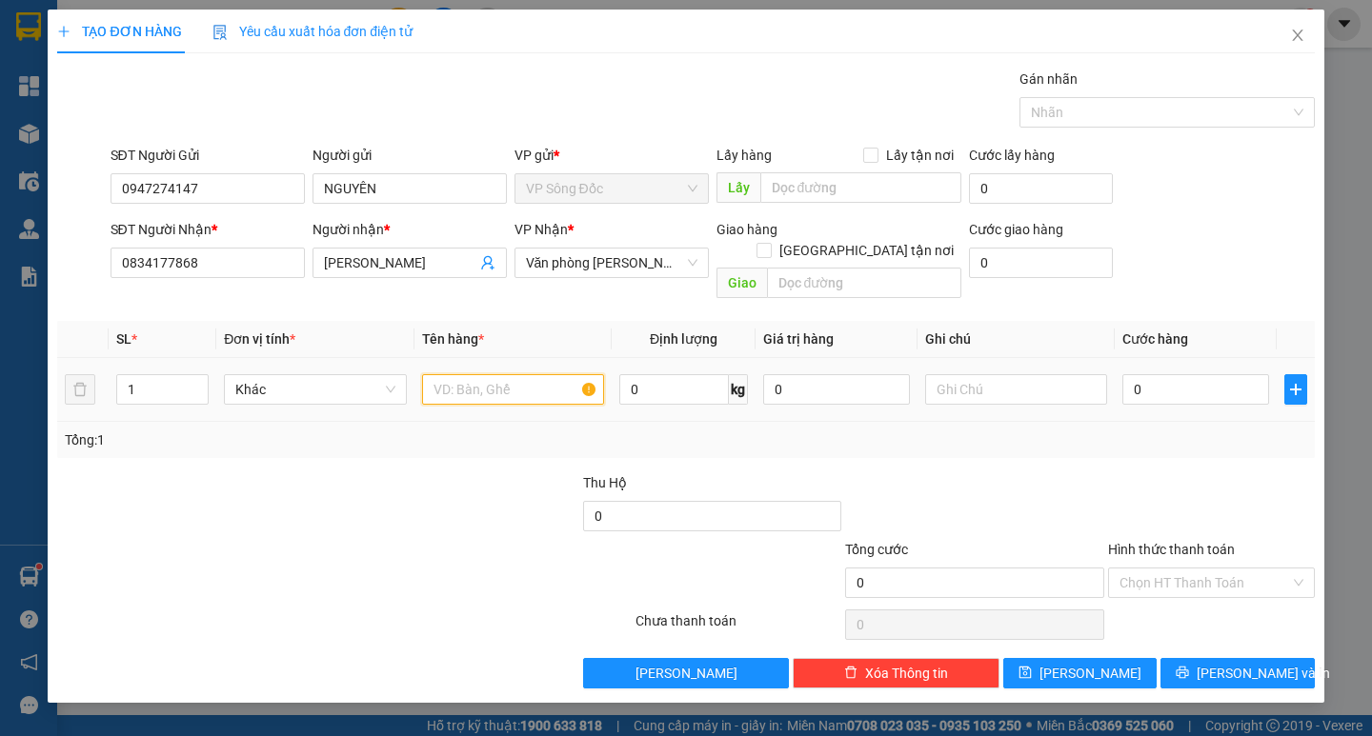
click at [498, 377] on input "text" at bounding box center [513, 389] width 182 height 30
type input "1 cục"
click at [1199, 374] on input "0" at bounding box center [1195, 389] width 147 height 30
type input "3"
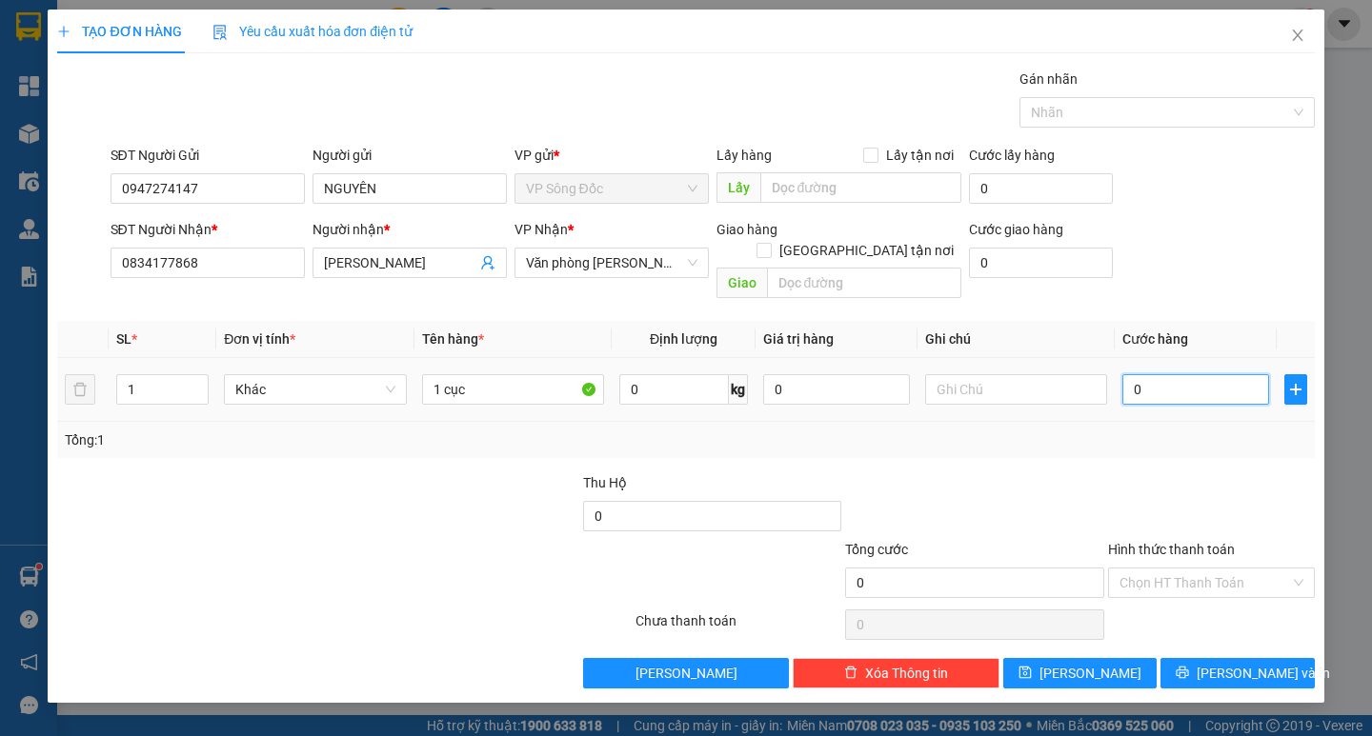
type input "3"
type input "30"
type input "300"
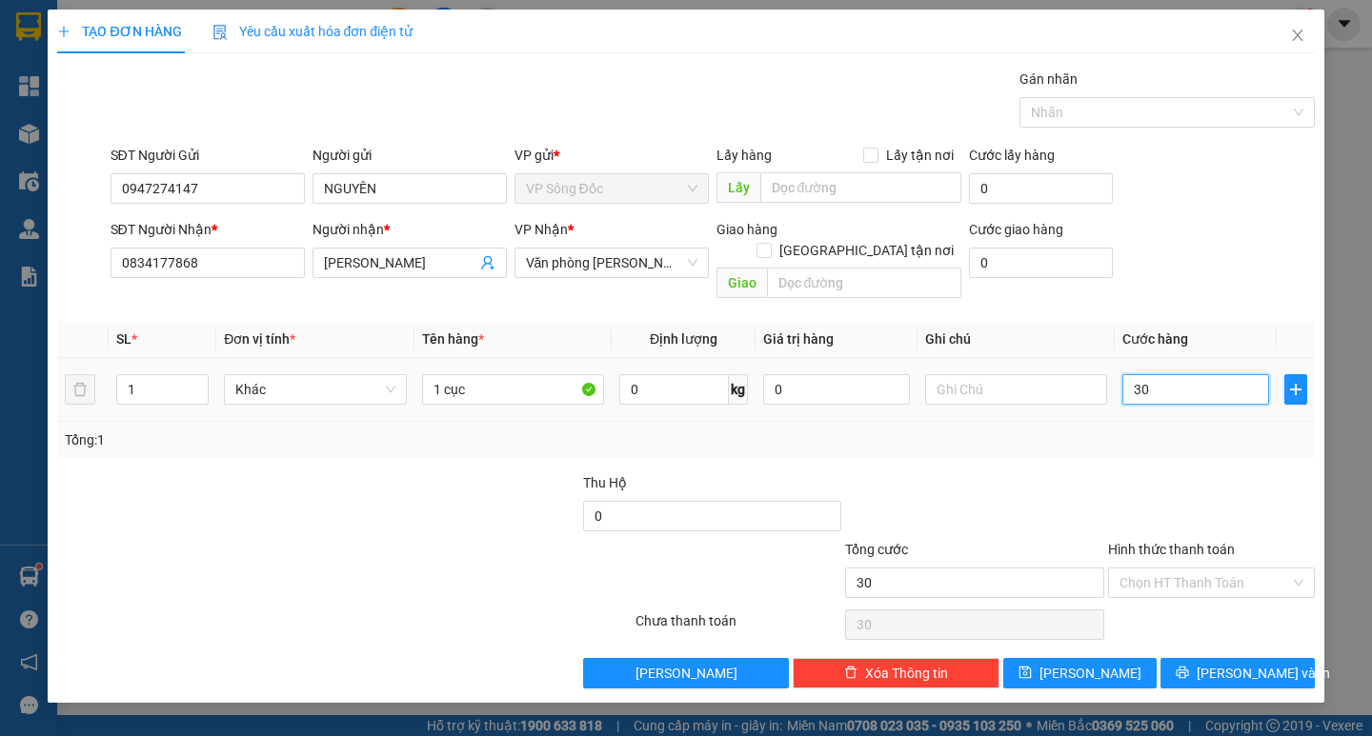
type input "300"
type input "3.000"
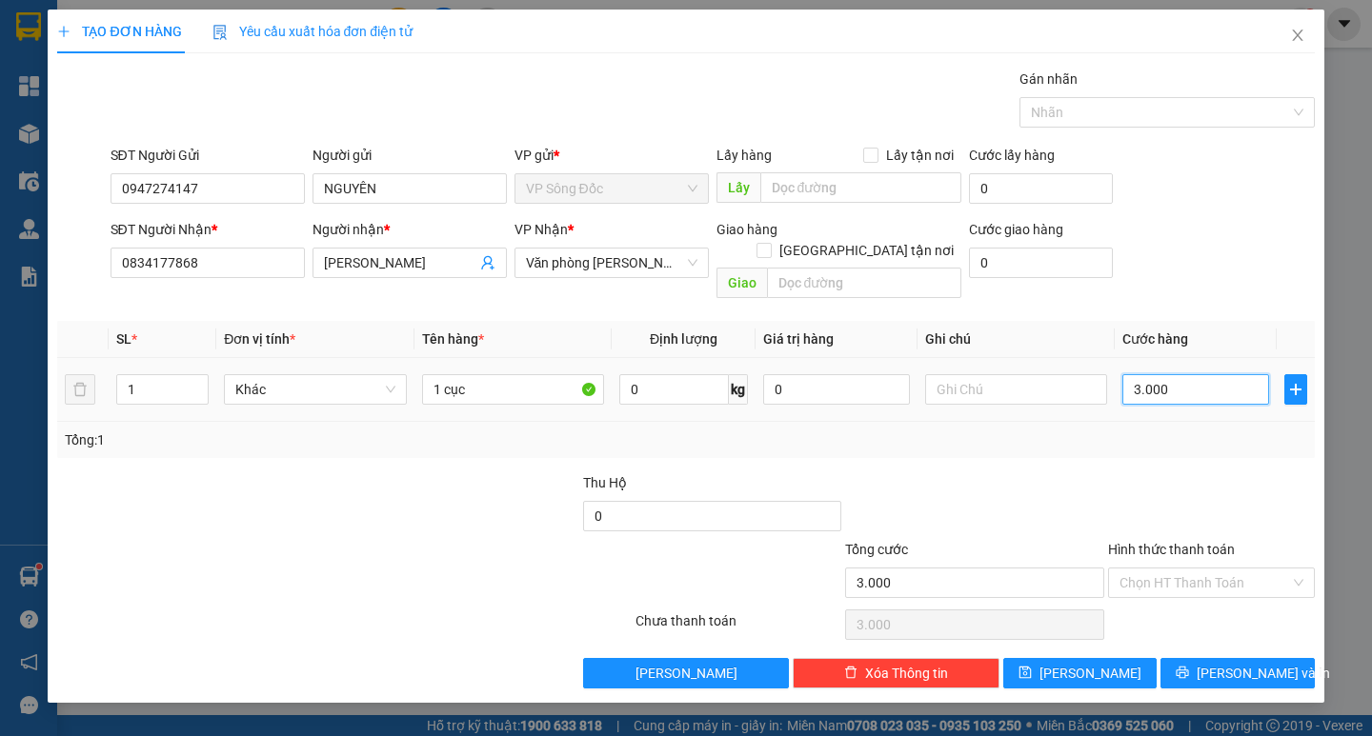
type input "30.000"
click at [1236, 663] on span "[PERSON_NAME] và In" at bounding box center [1262, 673] width 133 height 21
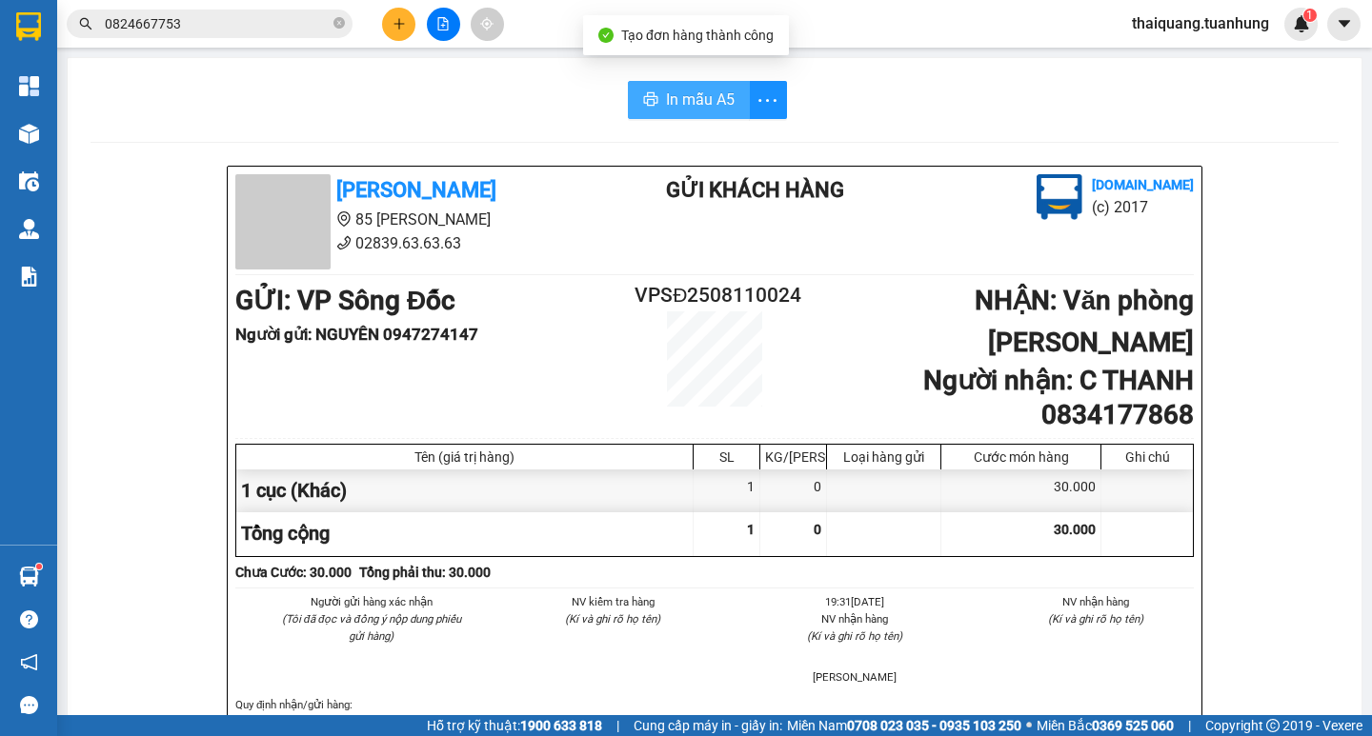
drag, startPoint x: 693, startPoint y: 104, endPoint x: 696, endPoint y: 90, distance: 13.6
click at [693, 104] on span "In mẫu A5" at bounding box center [700, 100] width 69 height 24
